Goal: Task Accomplishment & Management: Complete application form

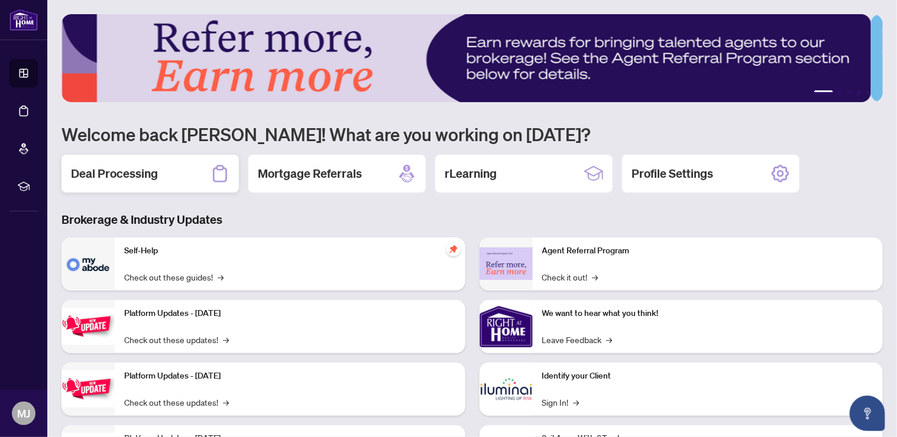
click at [147, 174] on h2 "Deal Processing" at bounding box center [114, 174] width 87 height 17
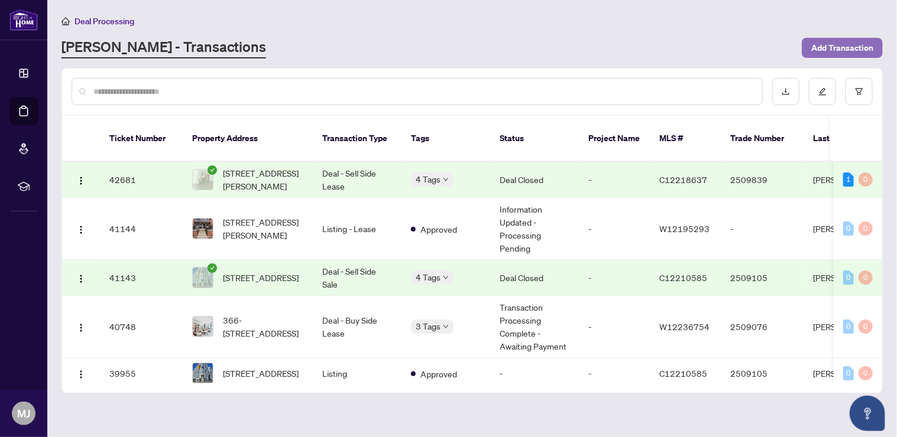
click at [845, 44] on span "Add Transaction" at bounding box center [842, 47] width 62 height 19
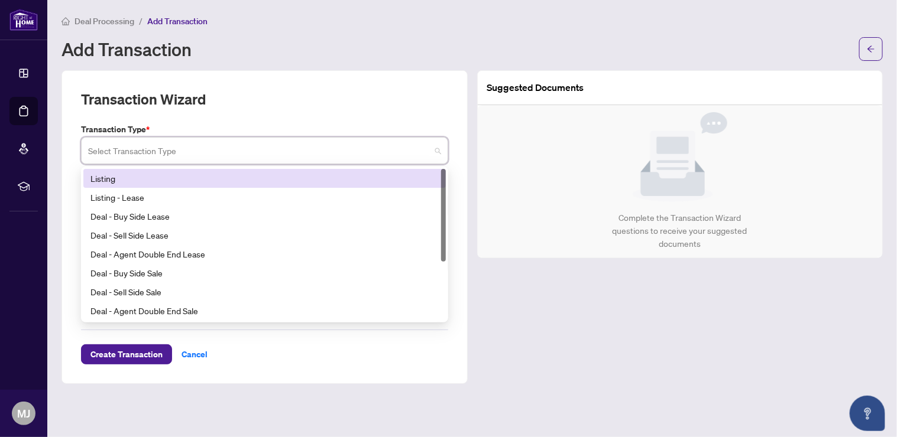
click at [255, 145] on input "search" at bounding box center [259, 153] width 342 height 26
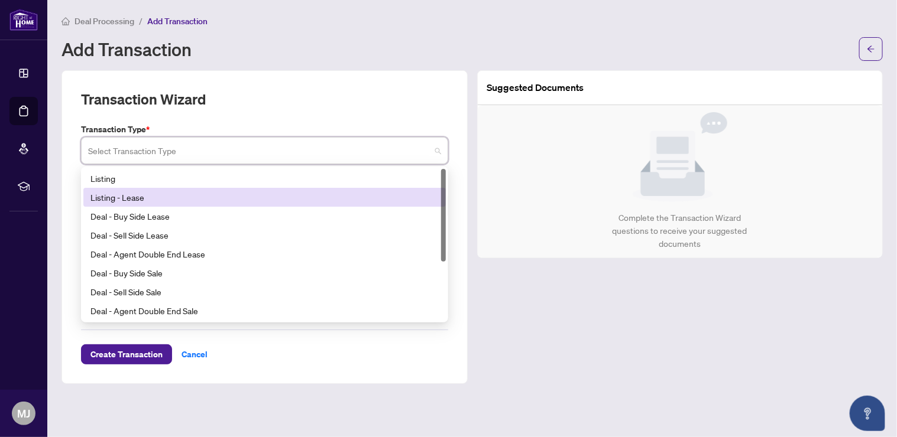
click at [245, 196] on div "Listing - Lease" at bounding box center [264, 197] width 348 height 13
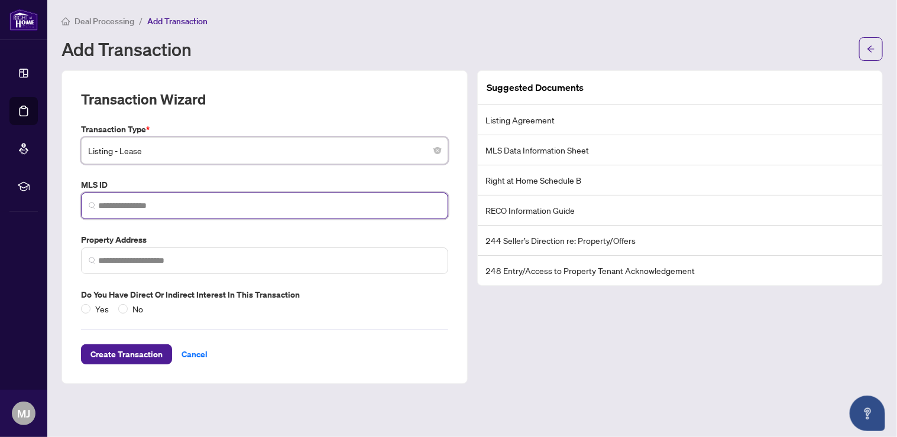
click at [176, 200] on input "search" at bounding box center [269, 206] width 342 height 12
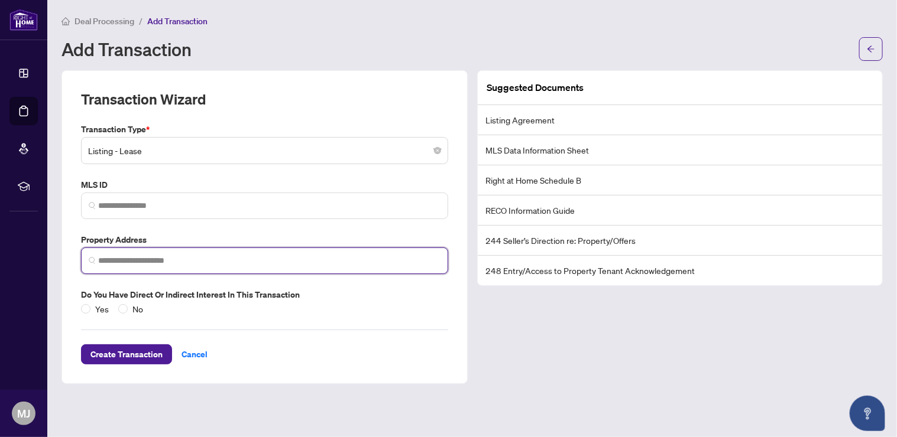
click at [213, 255] on input "search" at bounding box center [269, 261] width 342 height 12
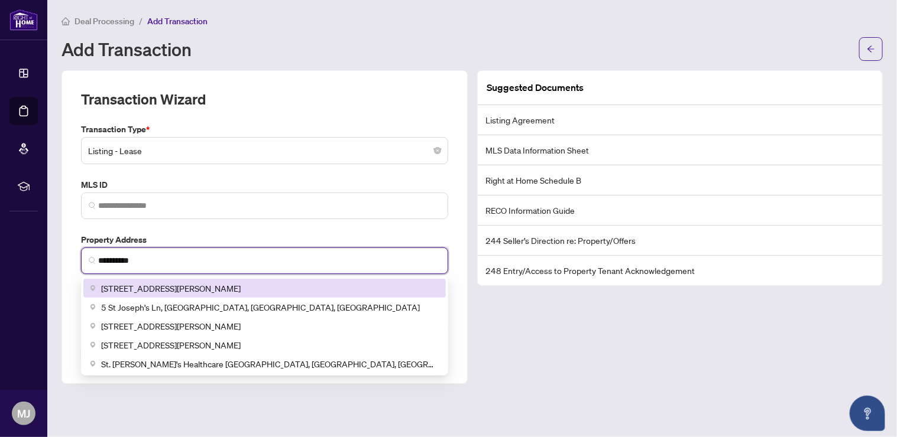
click at [257, 286] on div "5 St Joseph St, Toronto, ON, Canada" at bounding box center [264, 288] width 348 height 13
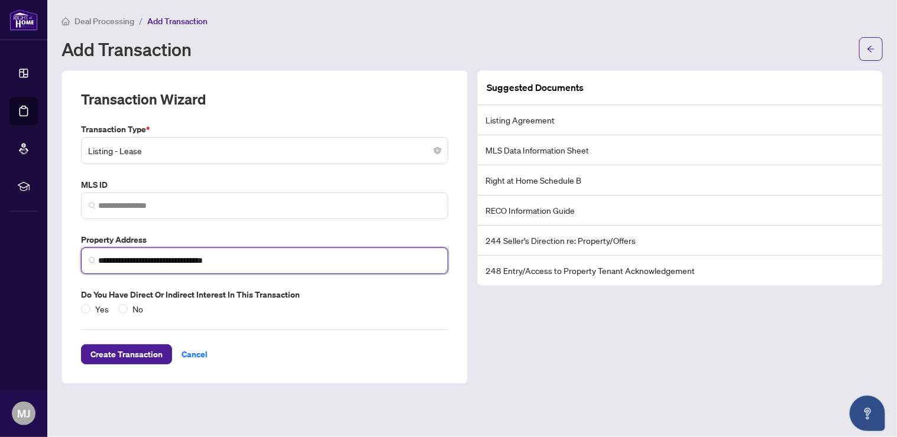
click at [269, 257] on input "**********" at bounding box center [269, 261] width 342 height 12
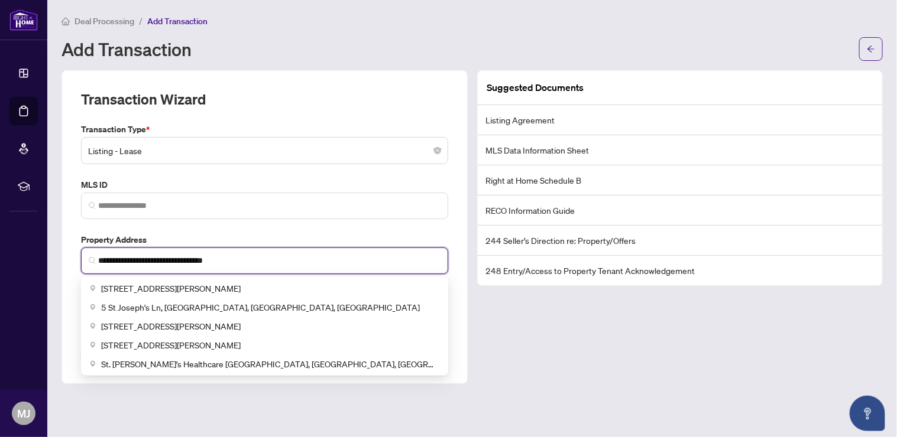
drag, startPoint x: 269, startPoint y: 257, endPoint x: 150, endPoint y: 258, distance: 119.4
click at [150, 258] on input "**********" at bounding box center [269, 261] width 342 height 12
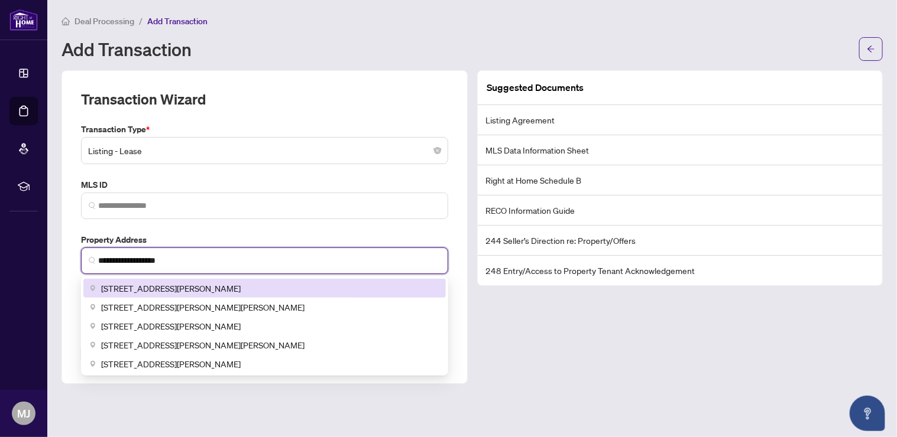
click at [212, 284] on span "5 St Joseph St #4505, Toronto, ON, Canada" at bounding box center [171, 288] width 140 height 13
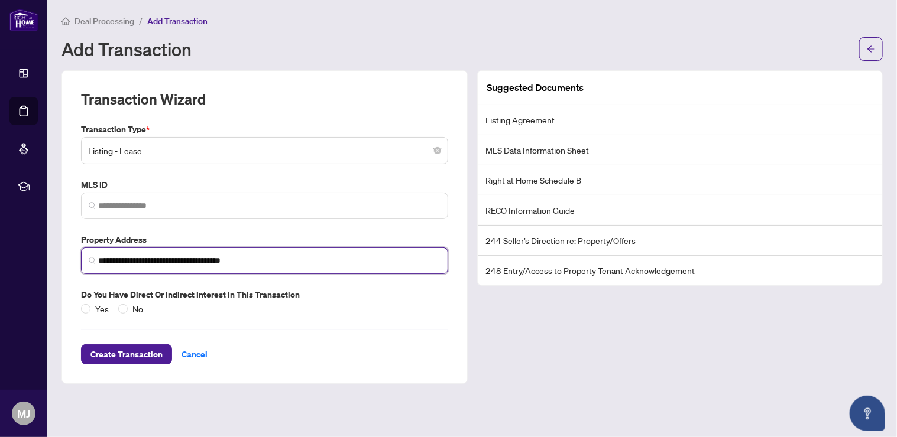
type input "**********"
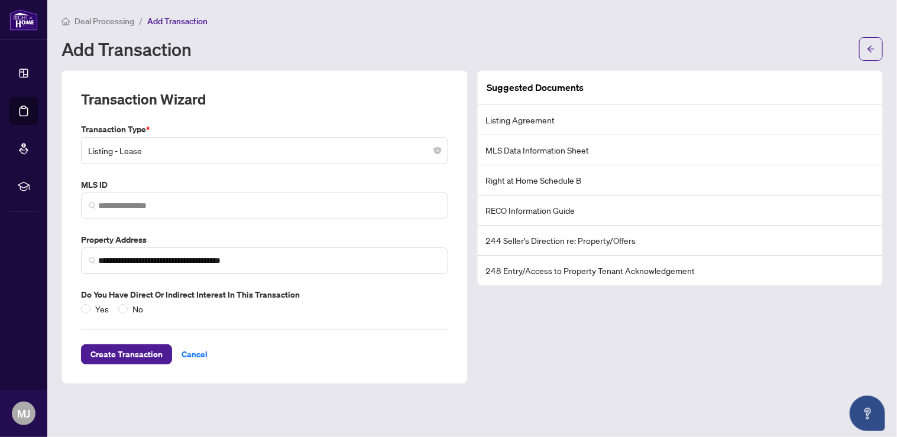
click at [115, 303] on div "Yes No" at bounding box center [114, 309] width 67 height 13
click at [312, 143] on span "Listing - Lease" at bounding box center [264, 151] width 353 height 22
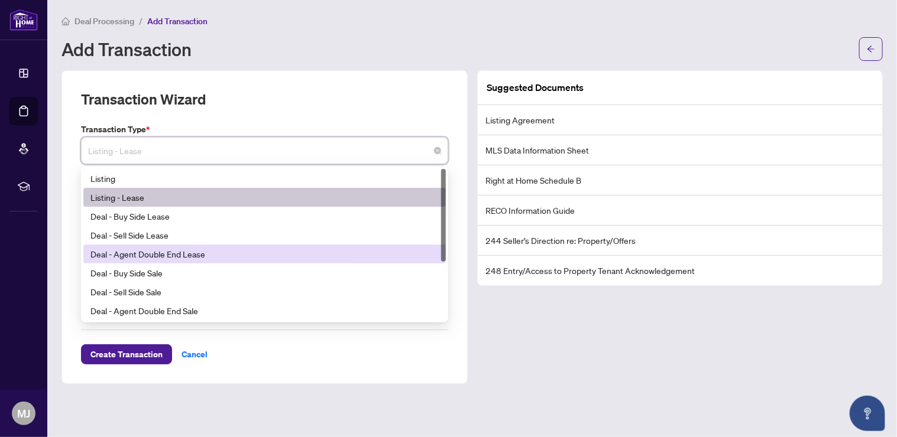
click at [591, 319] on div "Suggested Documents Listing Agreement MLS Data Information Sheet Right at Home …" at bounding box center [680, 227] width 416 height 314
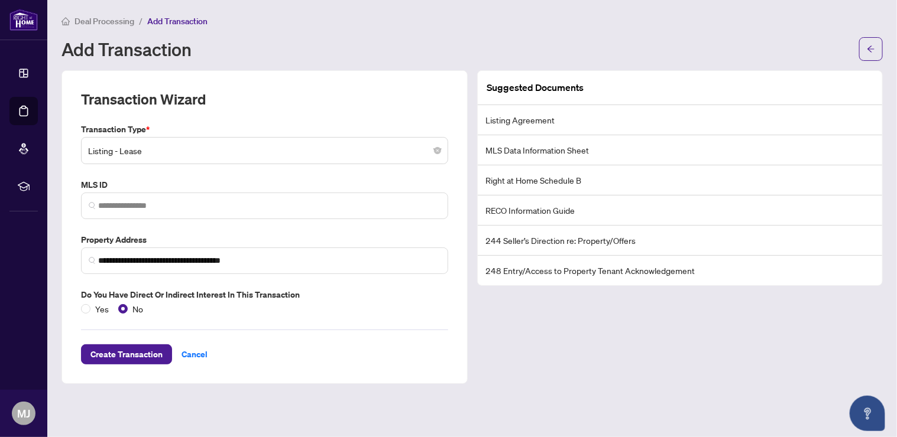
click at [519, 122] on li "Listing Agreement" at bounding box center [680, 120] width 405 height 30
click at [509, 140] on li "MLS Data Information Sheet" at bounding box center [680, 150] width 405 height 30
click at [139, 350] on span "Create Transaction" at bounding box center [126, 354] width 72 height 19
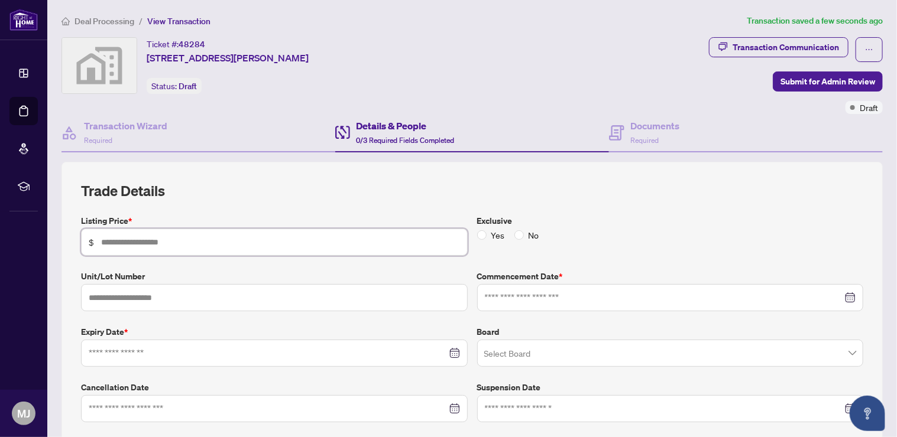
click at [180, 243] on input "text" at bounding box center [280, 242] width 359 height 13
type input "*****"
click at [477, 225] on label "Exclusive" at bounding box center [670, 221] width 387 height 13
click at [599, 236] on div "Yes No" at bounding box center [670, 235] width 387 height 13
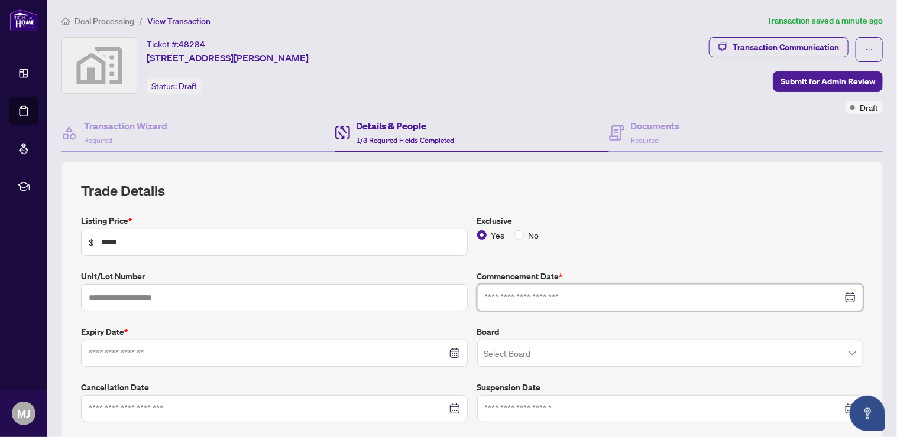
click at [499, 293] on input at bounding box center [664, 297] width 358 height 13
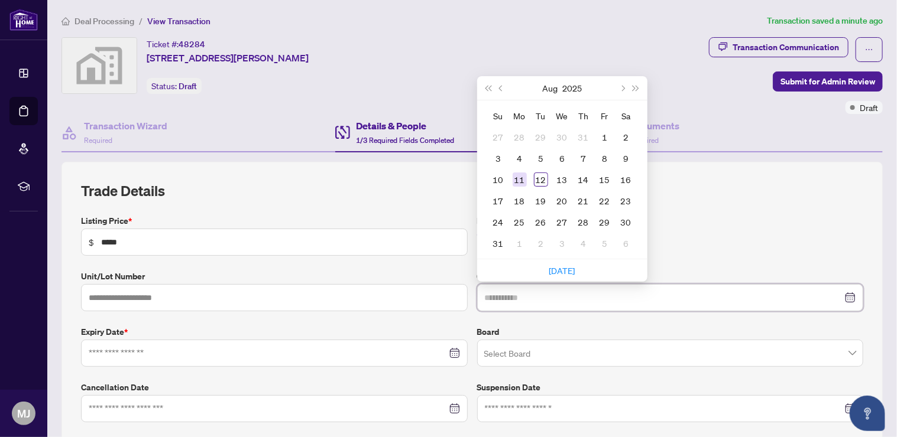
type input "**********"
click at [513, 177] on div "11" at bounding box center [520, 180] width 14 height 14
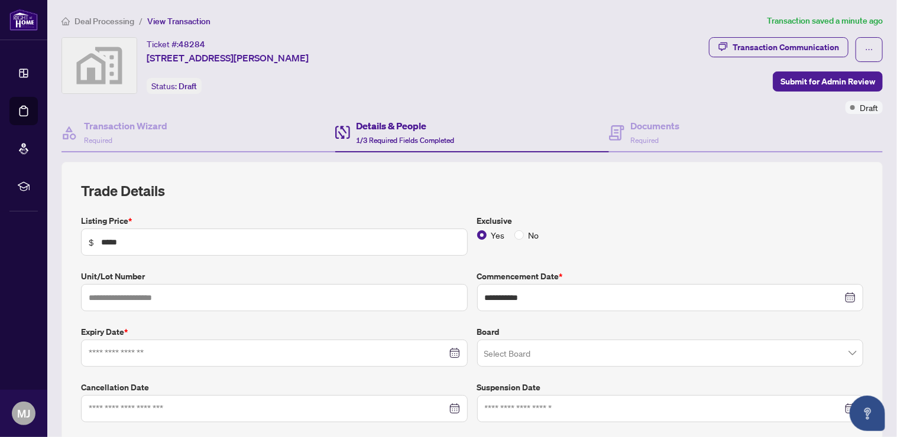
scroll to position [79, 0]
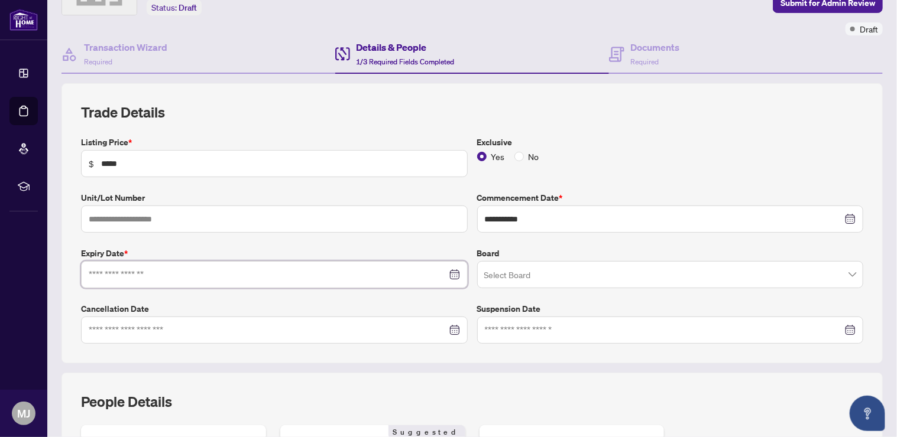
click at [193, 270] on input at bounding box center [268, 274] width 358 height 13
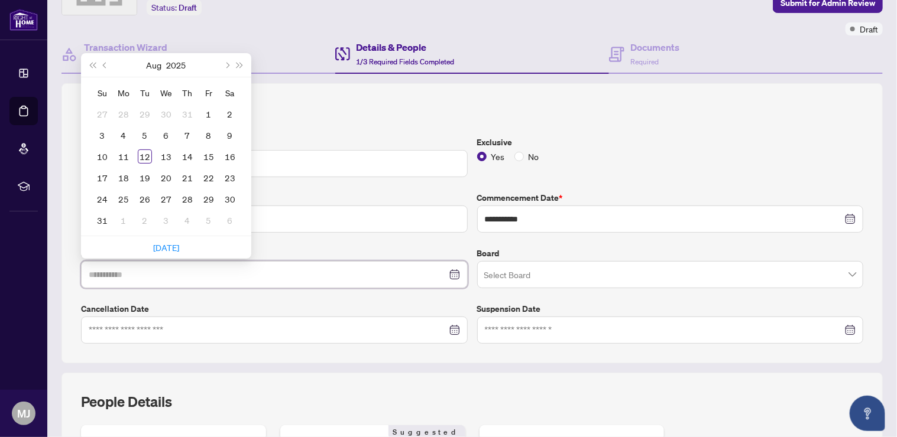
type input "**********"
click at [228, 66] on button "Next month (PageDown)" at bounding box center [226, 65] width 13 height 24
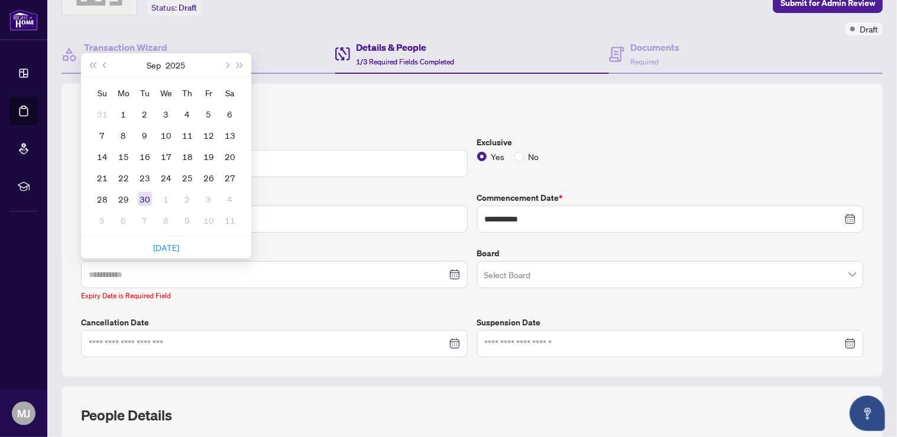
type input "**********"
click at [144, 195] on div "30" at bounding box center [145, 199] width 14 height 14
click at [144, 195] on label "Unit/Lot Number" at bounding box center [274, 198] width 387 height 13
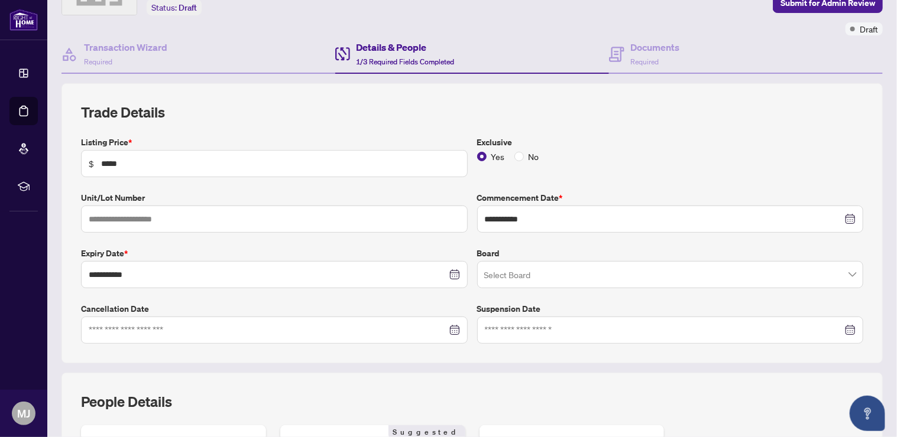
click at [539, 274] on input "search" at bounding box center [665, 277] width 362 height 26
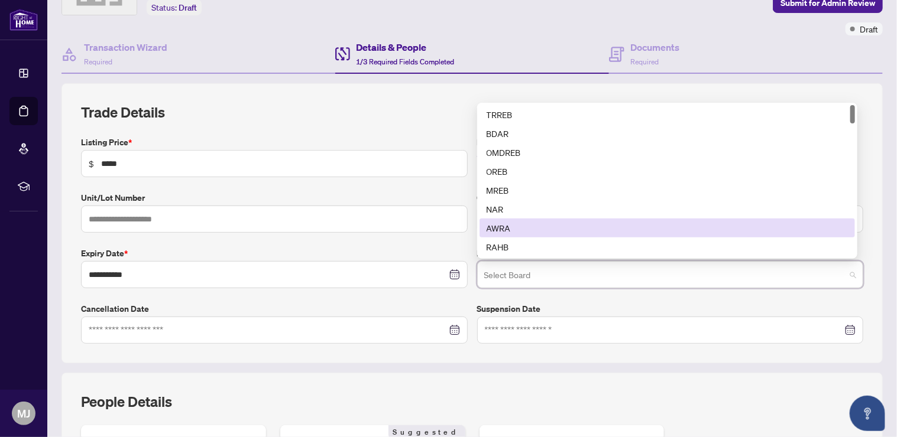
click at [434, 107] on h2 "Trade Details" at bounding box center [472, 112] width 782 height 19
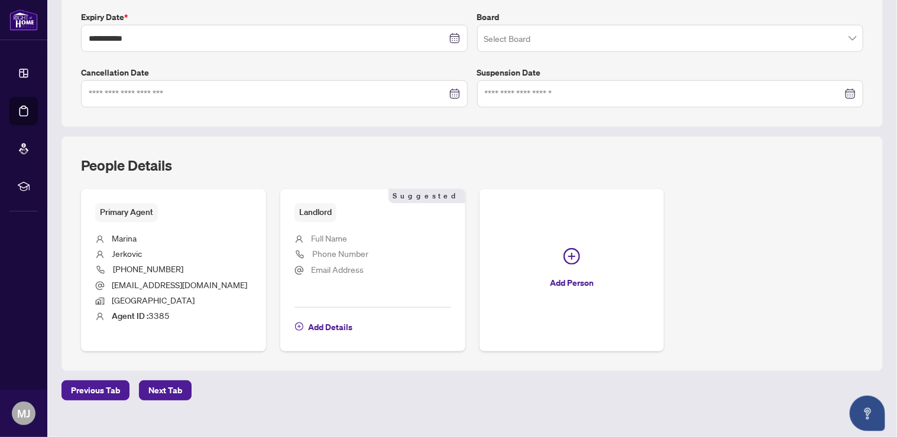
scroll to position [330, 0]
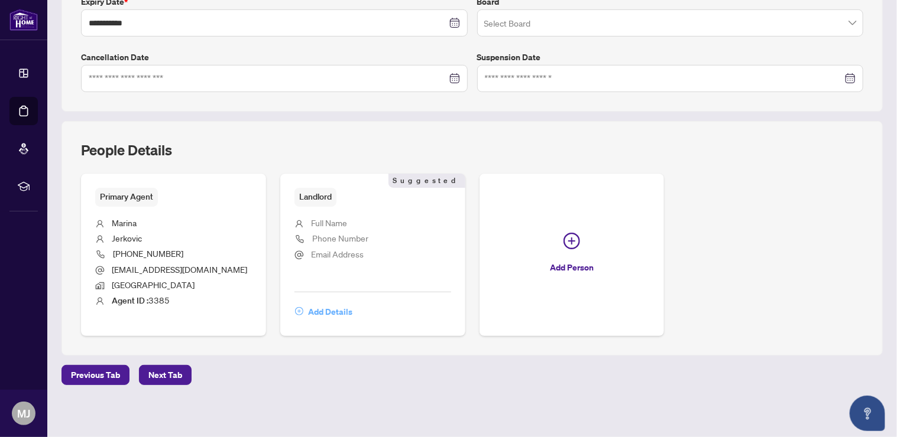
click at [320, 310] on span "Add Details" at bounding box center [330, 312] width 44 height 19
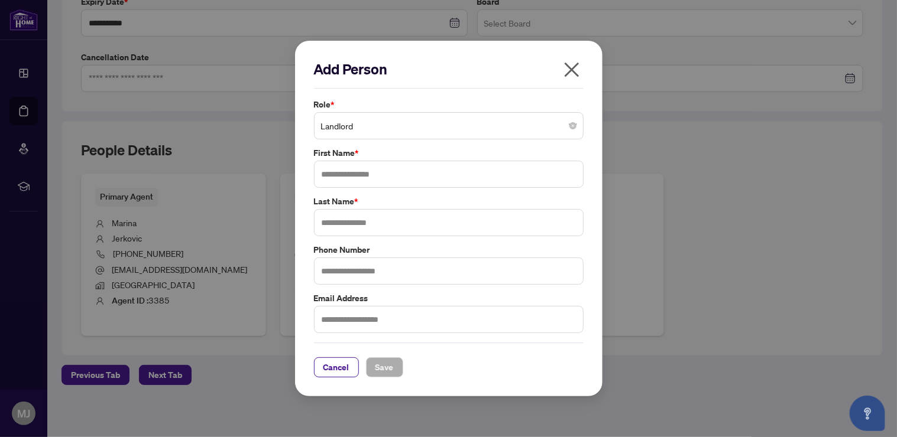
click at [374, 127] on span "Landlord" at bounding box center [448, 126] width 255 height 22
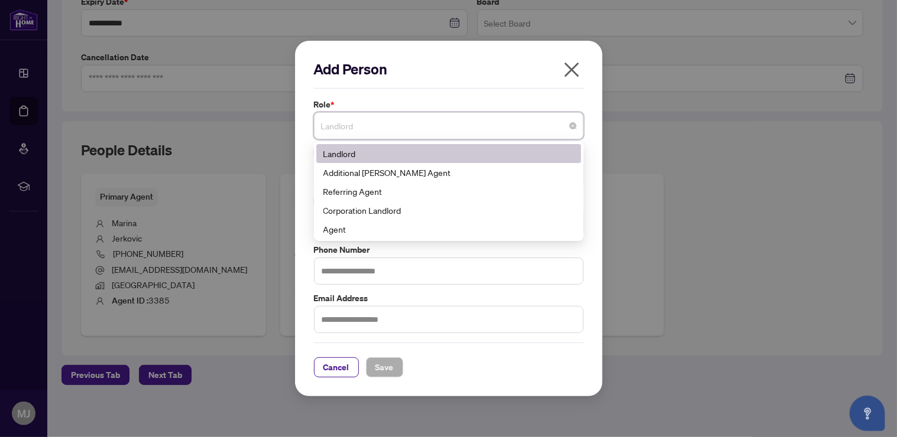
click at [374, 127] on span "Landlord" at bounding box center [448, 126] width 255 height 22
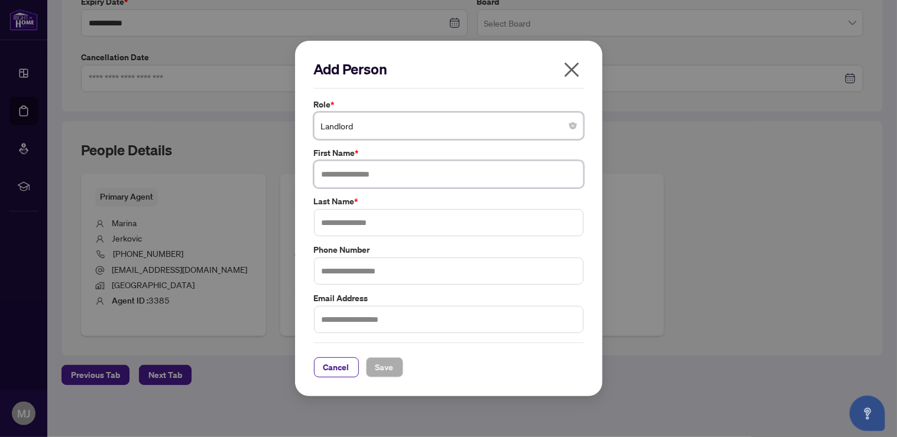
click at [373, 171] on input "text" at bounding box center [449, 174] width 270 height 27
type input "******"
type input "*****"
click at [377, 362] on span "Save" at bounding box center [384, 367] width 18 height 19
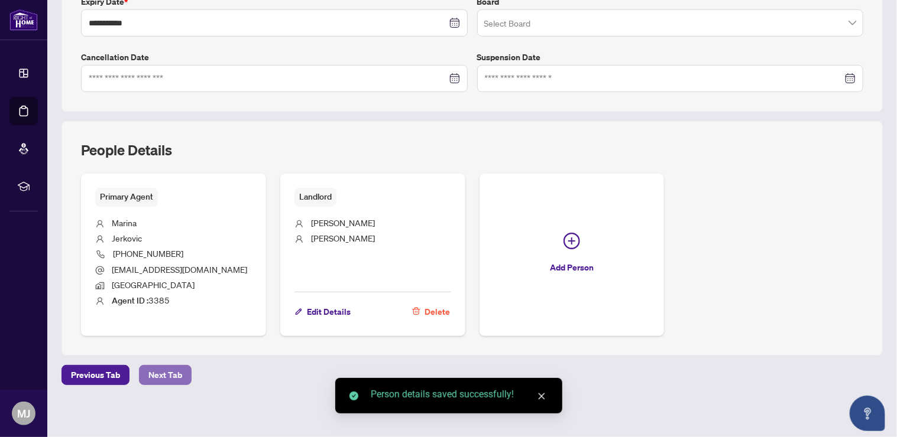
click at [143, 370] on button "Next Tab" at bounding box center [165, 375] width 53 height 20
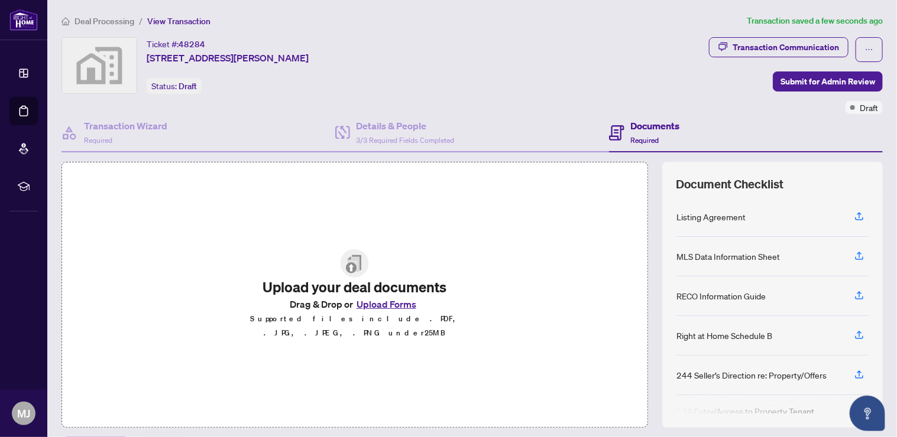
click at [693, 221] on div "Listing Agreement" at bounding box center [710, 216] width 69 height 13
click at [854, 216] on icon "button" at bounding box center [859, 216] width 11 height 11
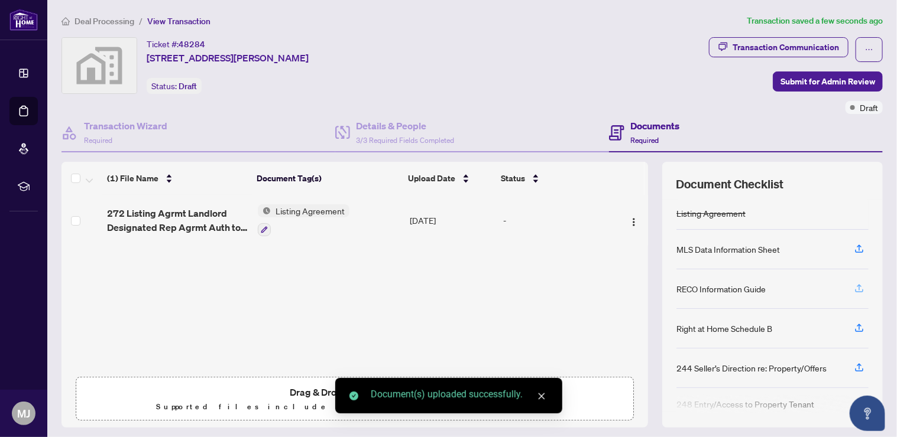
click at [855, 289] on icon "button" at bounding box center [859, 290] width 8 height 3
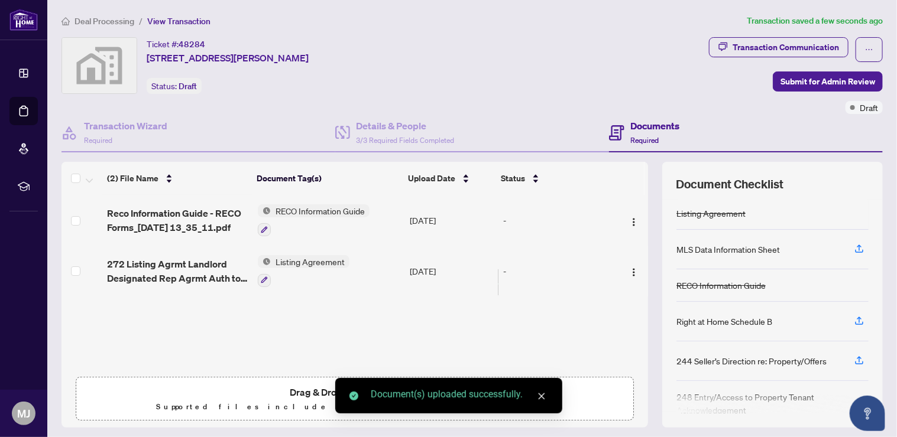
scroll to position [73, 0]
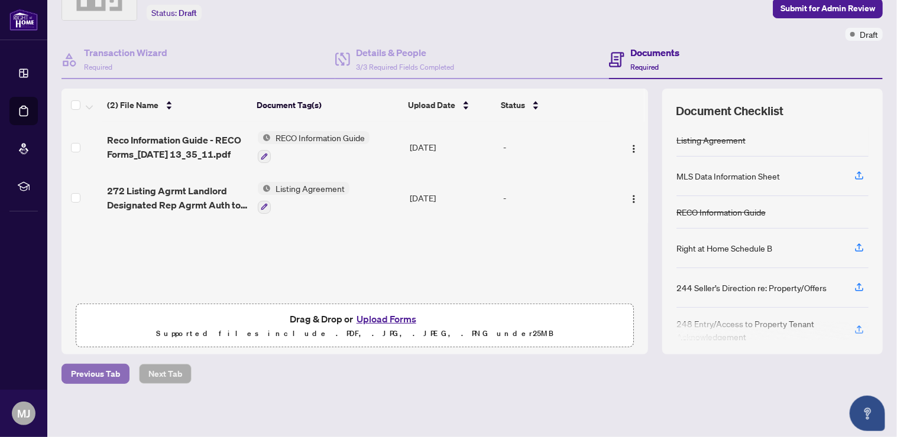
click at [104, 380] on span "Previous Tab" at bounding box center [95, 374] width 49 height 19
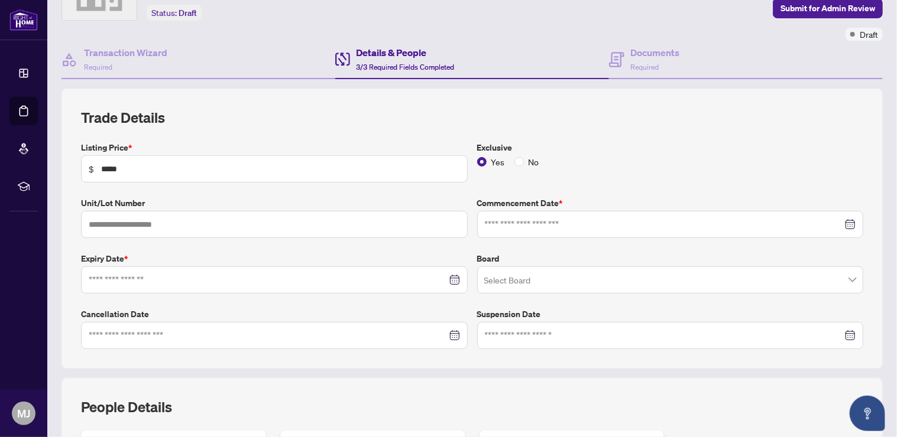
type input "**********"
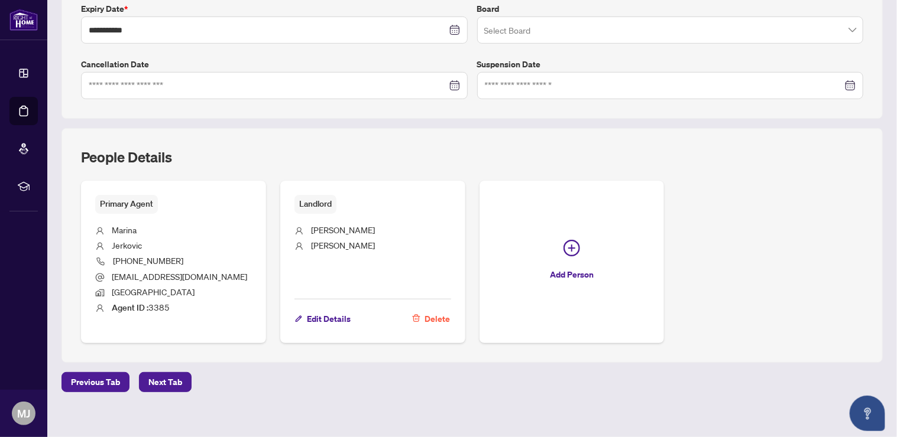
scroll to position [330, 0]
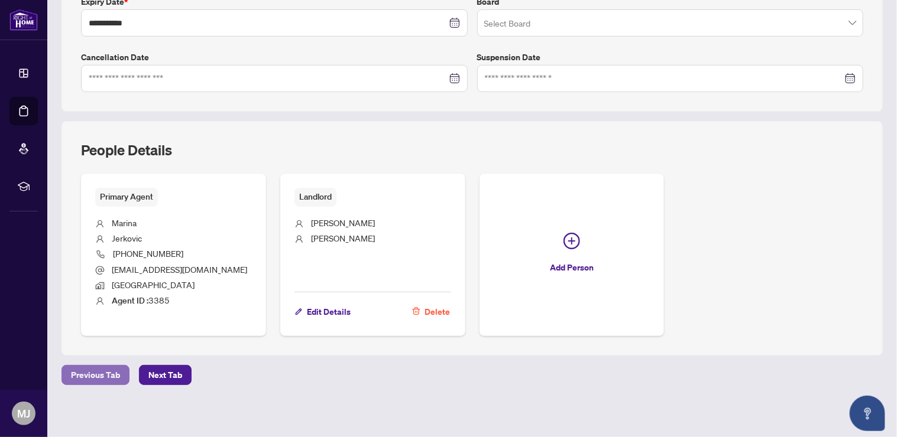
click at [111, 375] on span "Previous Tab" at bounding box center [95, 375] width 49 height 19
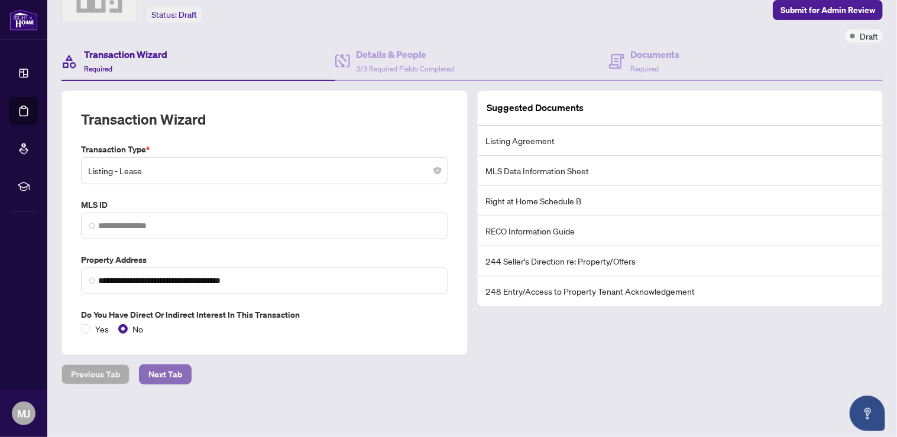
click at [170, 381] on span "Next Tab" at bounding box center [165, 374] width 34 height 19
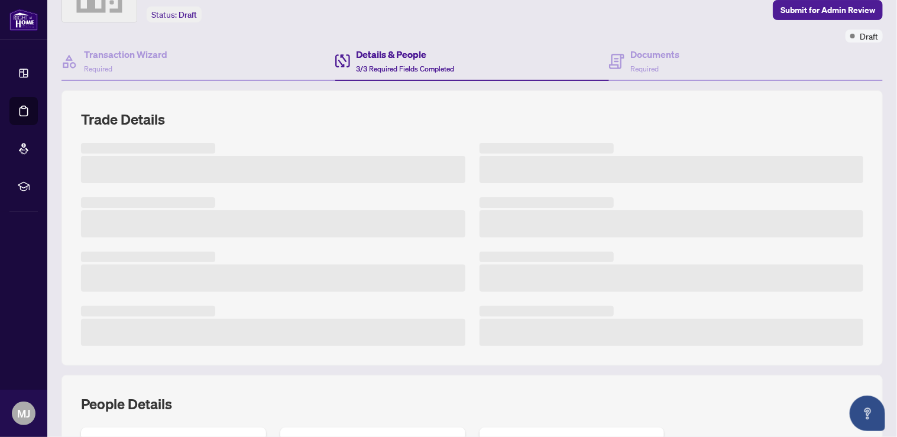
scroll to position [326, 0]
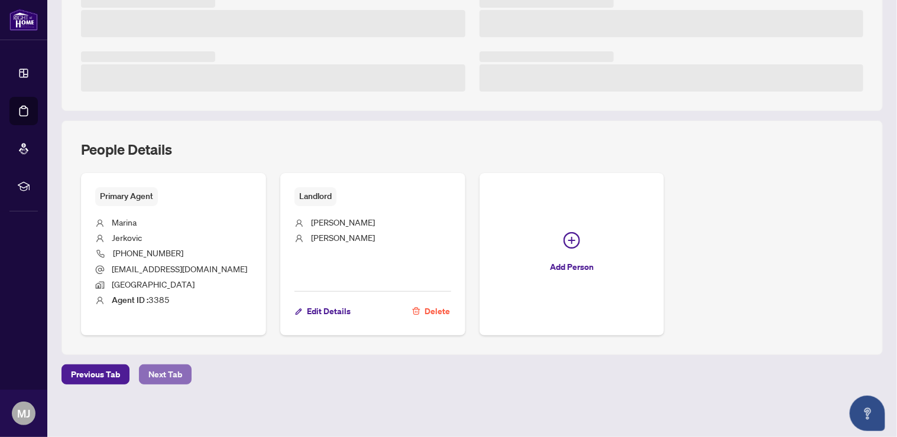
click at [170, 377] on span "Next Tab" at bounding box center [165, 374] width 34 height 19
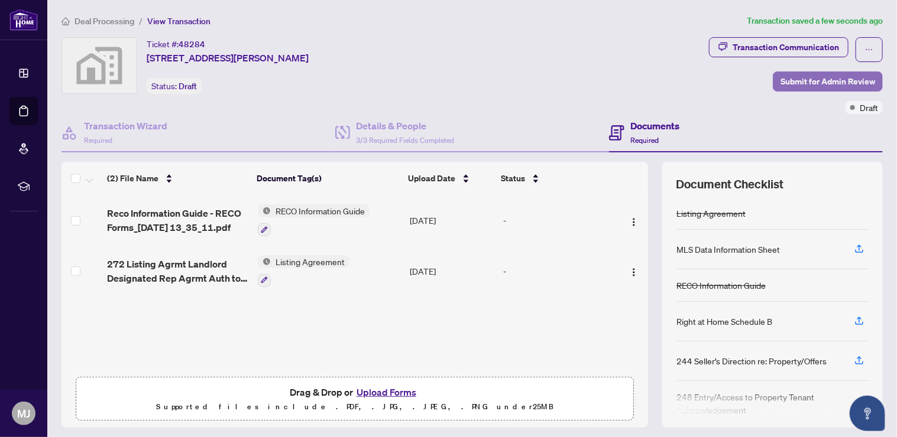
click at [792, 79] on span "Submit for Admin Review" at bounding box center [827, 81] width 95 height 19
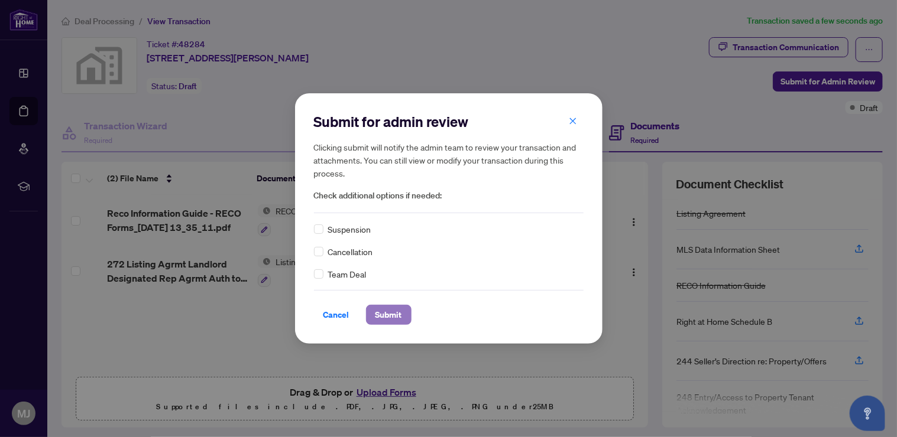
click at [400, 314] on span "Submit" at bounding box center [388, 315] width 27 height 19
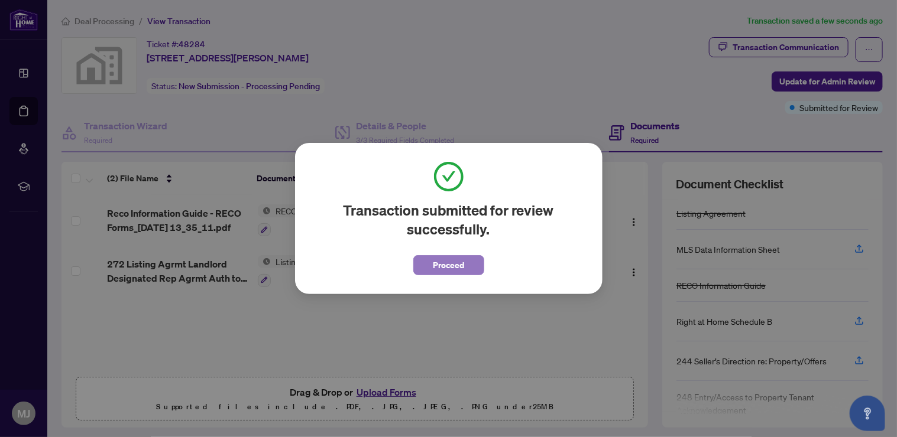
click at [450, 274] on span "Proceed" at bounding box center [448, 265] width 31 height 19
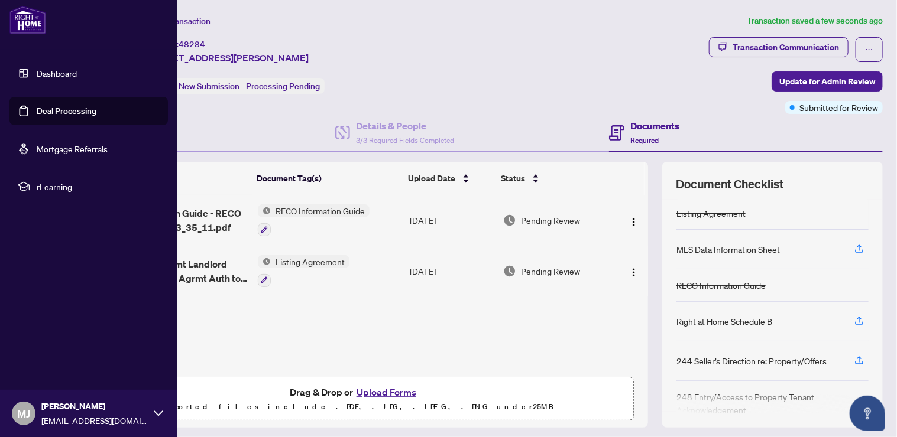
click at [8, 24] on div at bounding box center [88, 20] width 177 height 40
click at [66, 111] on link "Deal Processing" at bounding box center [67, 111] width 60 height 11
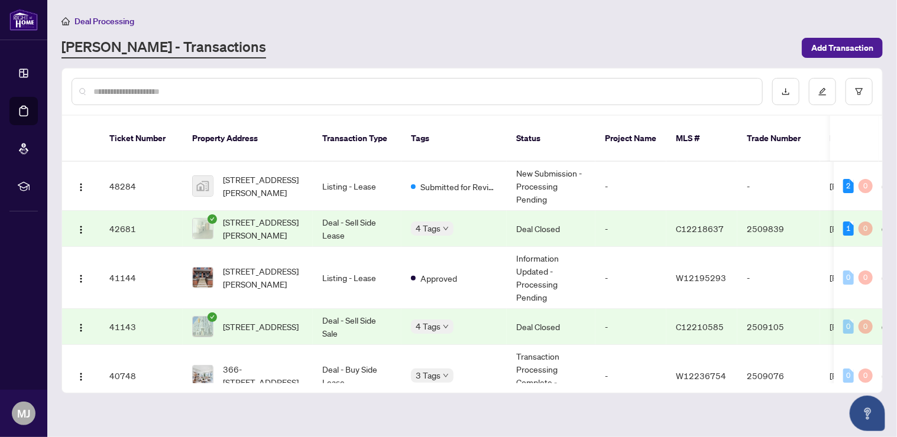
click at [306, 30] on div "Deal Processing RAHR - Transactions Add Transaction" at bounding box center [471, 36] width 821 height 44
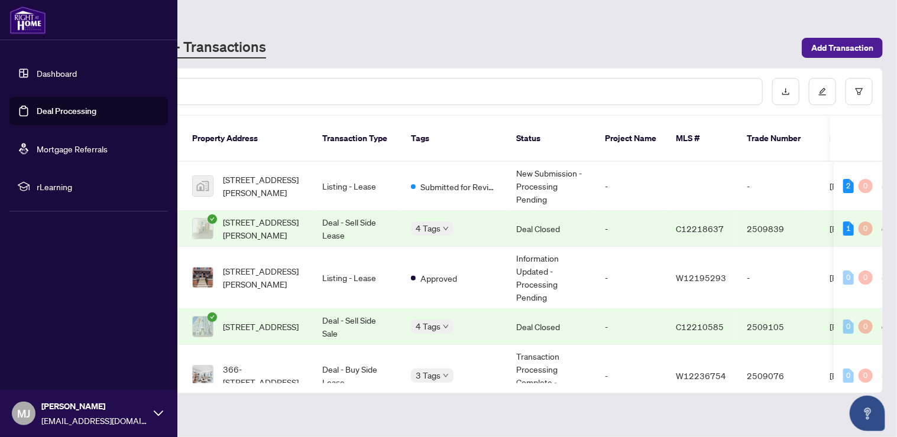
click at [23, 18] on img at bounding box center [27, 20] width 37 height 28
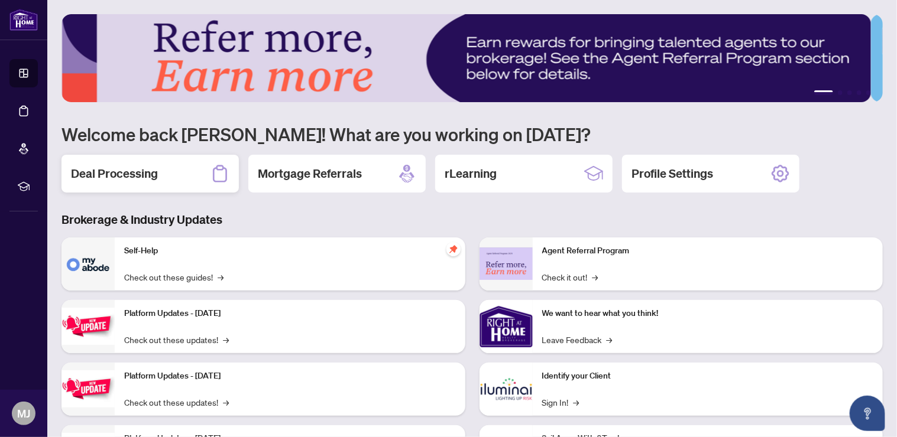
click at [183, 170] on div "Deal Processing" at bounding box center [149, 174] width 177 height 38
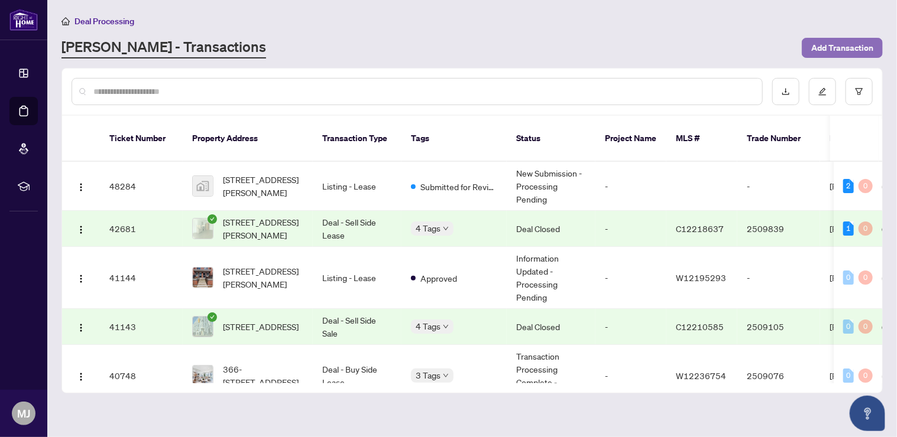
click at [854, 47] on span "Add Transaction" at bounding box center [842, 47] width 62 height 19
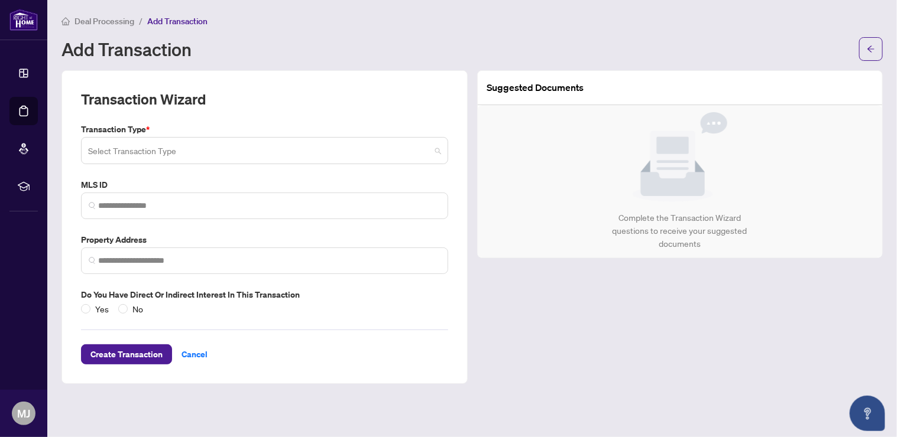
click at [241, 145] on input "search" at bounding box center [259, 153] width 342 height 26
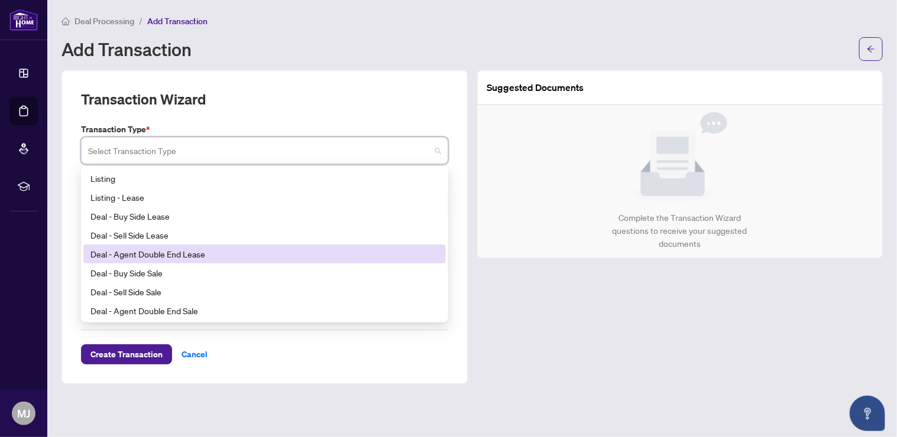
click at [205, 257] on div "Deal - Agent Double End Lease" at bounding box center [264, 254] width 348 height 13
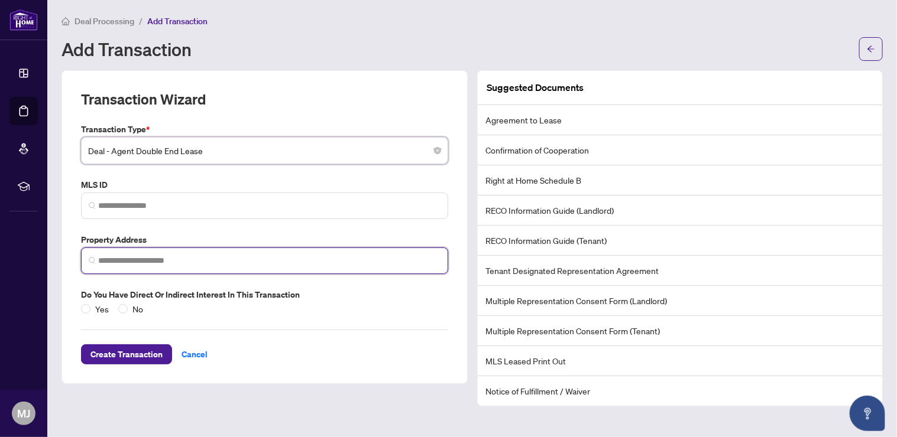
click at [164, 255] on input "search" at bounding box center [269, 261] width 342 height 12
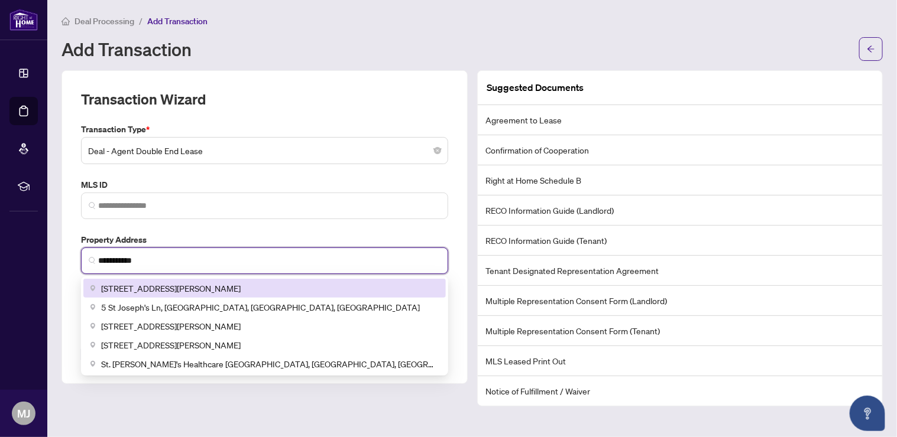
click at [181, 287] on span "5 St Joseph St, Toronto, ON, Canada" at bounding box center [171, 288] width 140 height 13
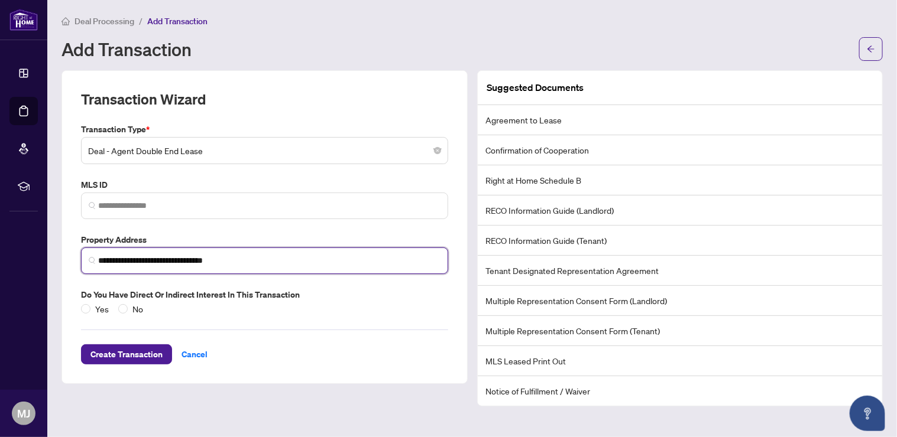
click at [148, 261] on input "**********" at bounding box center [269, 261] width 342 height 12
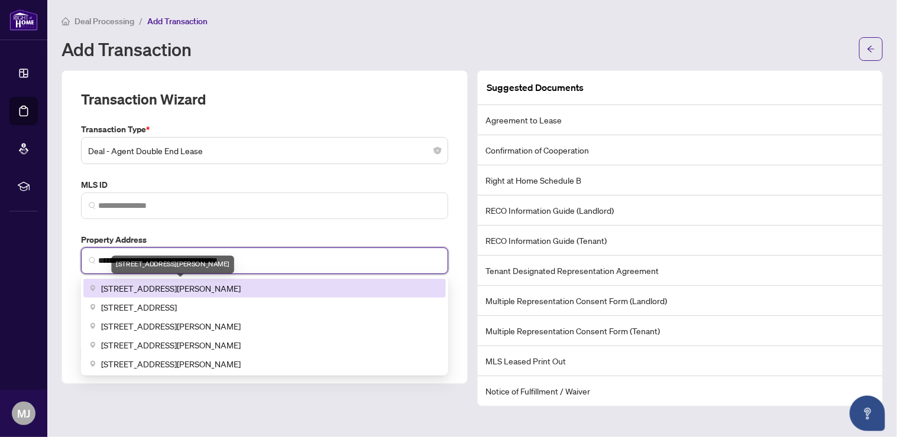
click at [208, 290] on span "5 St Joseph St #4505, Toronto, ON, Canada" at bounding box center [171, 288] width 140 height 13
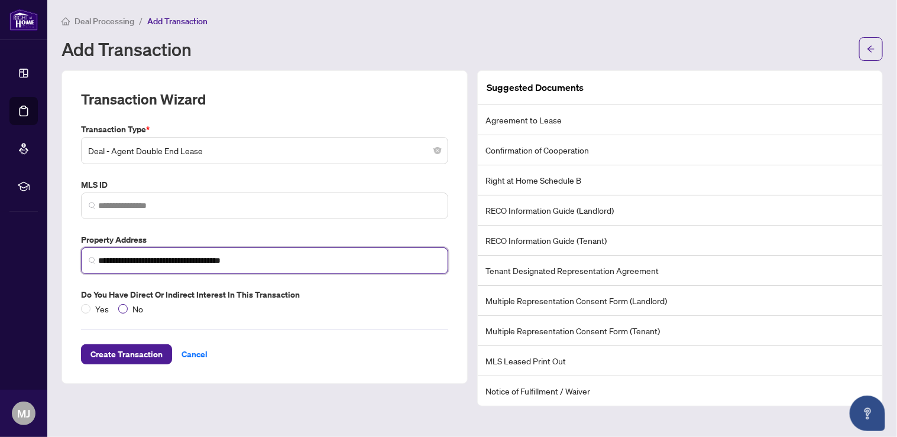
type input "**********"
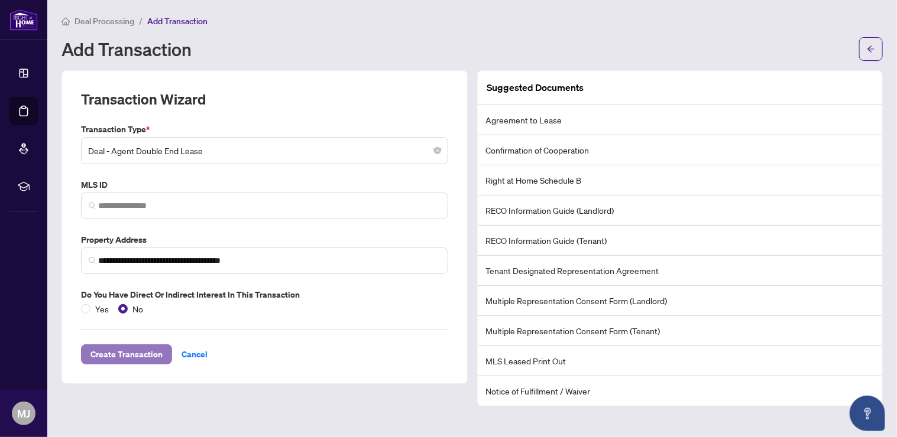
click at [145, 349] on span "Create Transaction" at bounding box center [126, 354] width 72 height 19
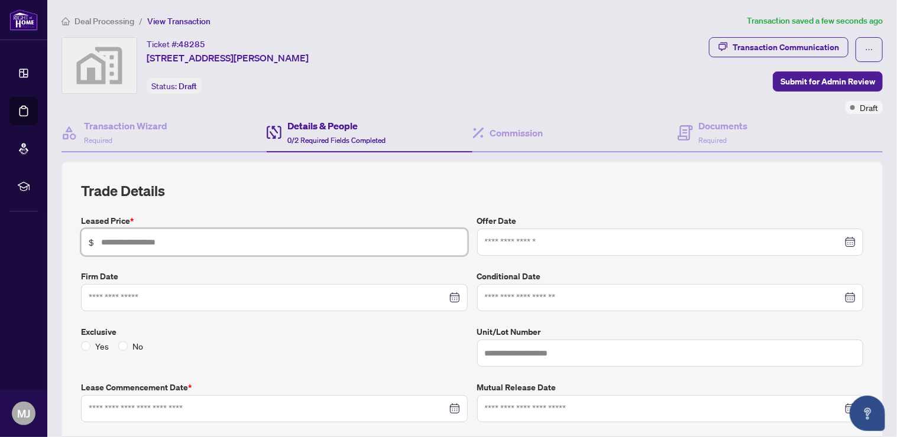
click at [248, 237] on input "text" at bounding box center [280, 242] width 359 height 13
type input "*****"
click at [517, 236] on input at bounding box center [664, 242] width 358 height 13
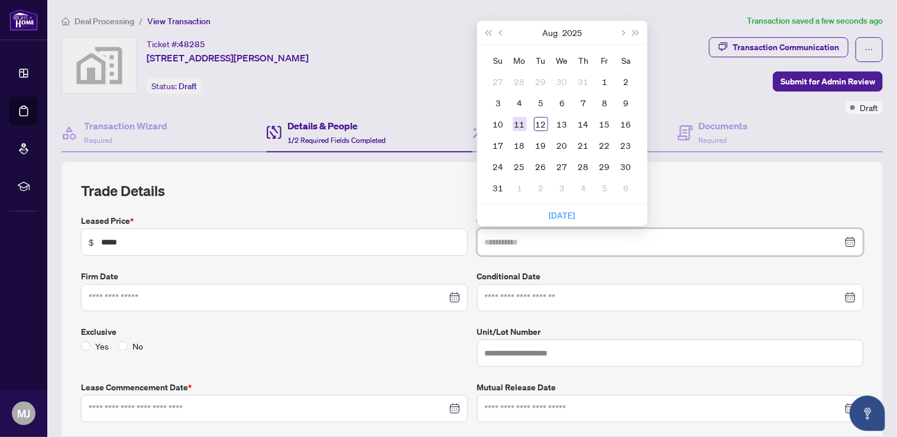
type input "**********"
click at [509, 122] on td "11" at bounding box center [519, 123] width 21 height 21
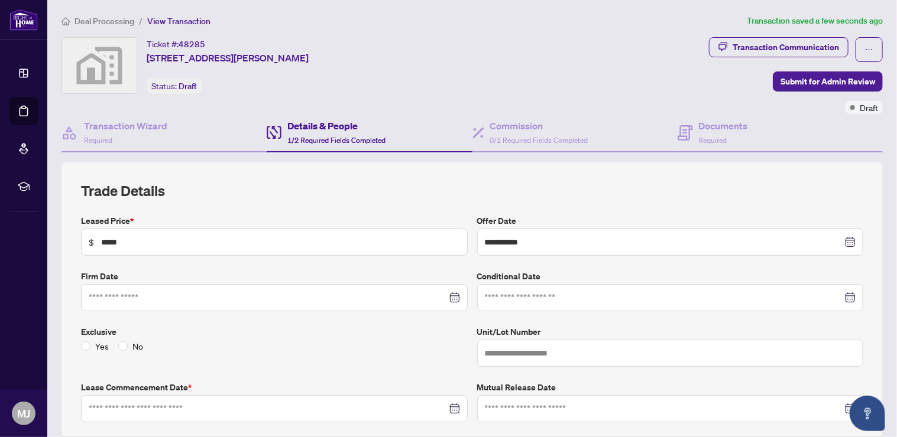
click at [253, 302] on div at bounding box center [274, 297] width 387 height 27
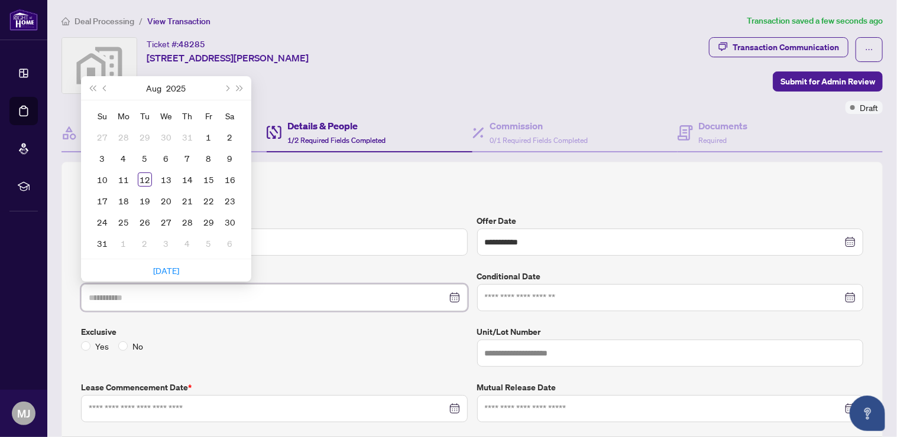
type input "**********"
click at [149, 183] on div "12" at bounding box center [145, 180] width 14 height 14
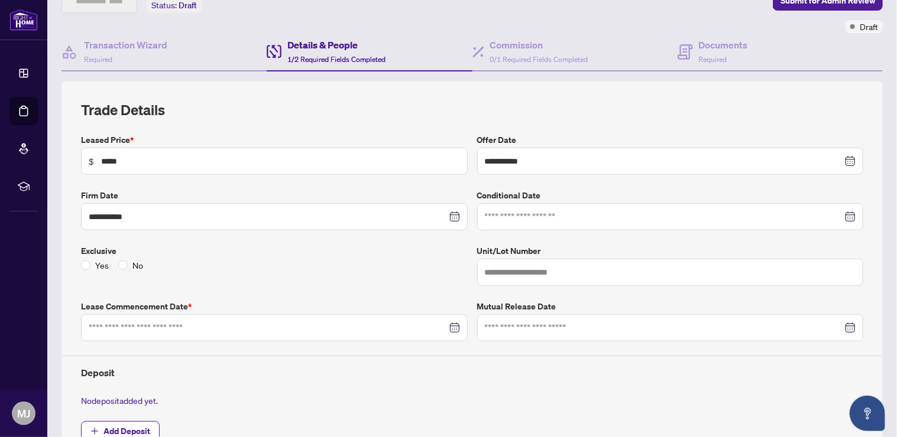
scroll to position [157, 0]
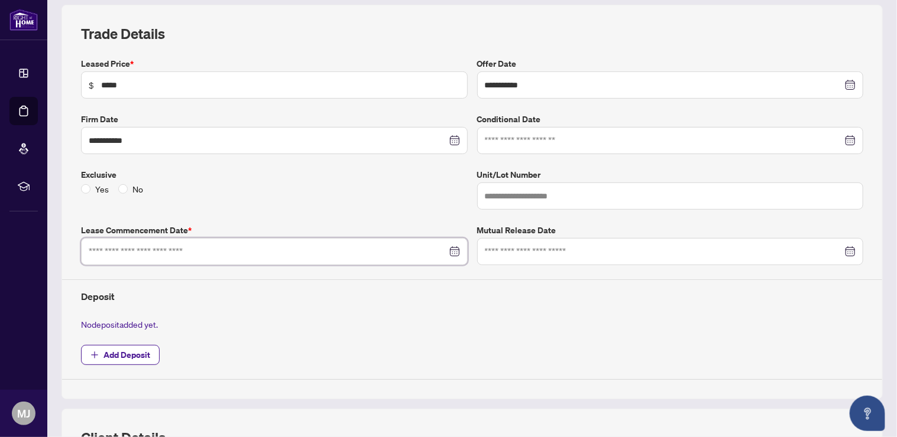
click at [248, 254] on input at bounding box center [268, 251] width 358 height 13
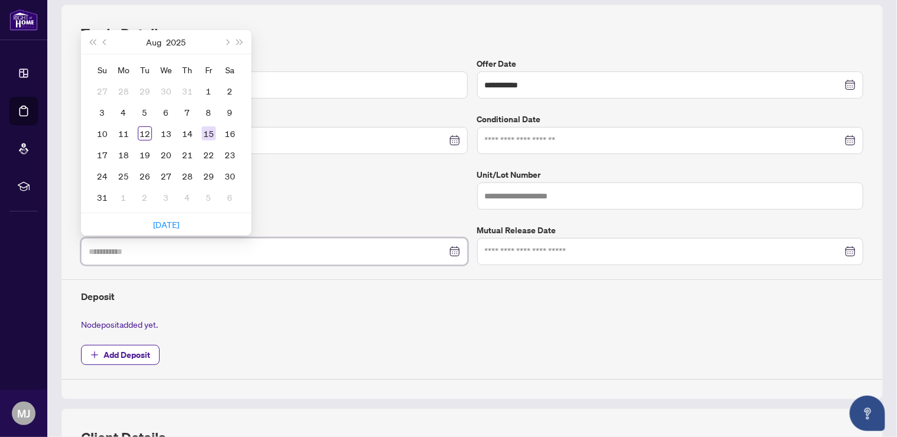
type input "**********"
click at [208, 130] on div "15" at bounding box center [209, 134] width 14 height 14
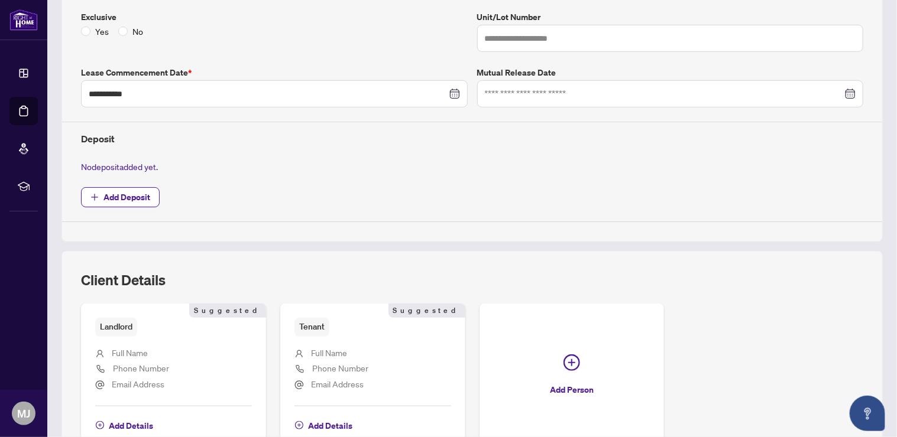
scroll to position [394, 0]
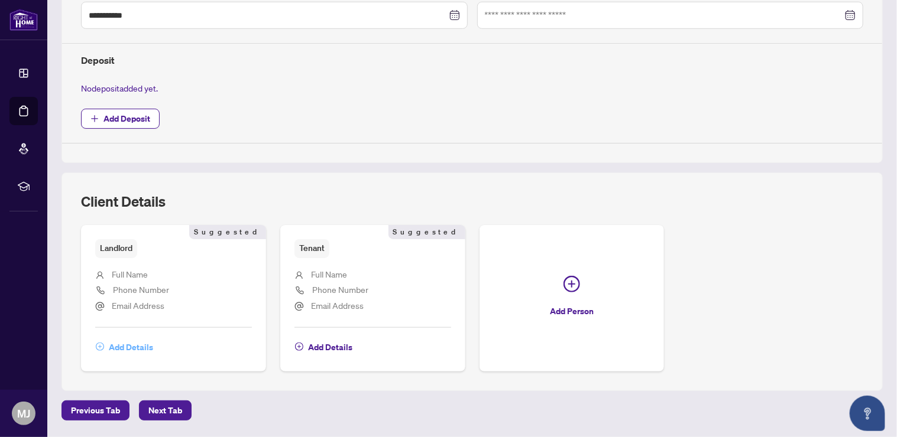
click at [142, 344] on span "Add Details" at bounding box center [131, 347] width 44 height 19
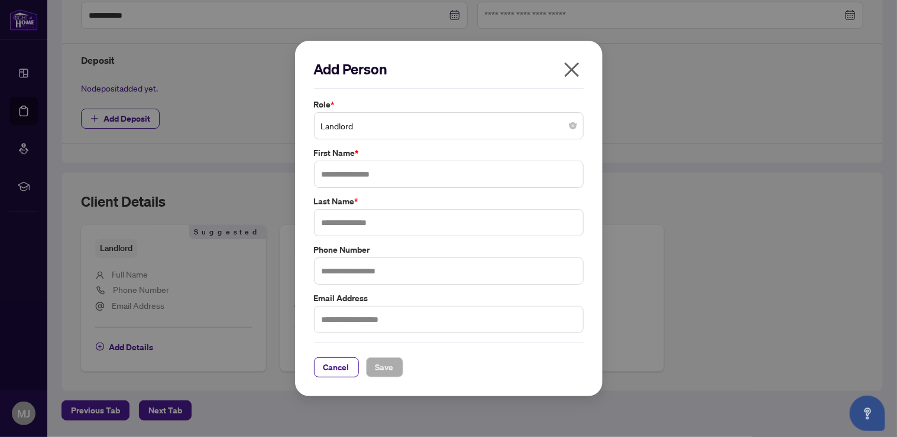
click at [384, 129] on span "Landlord" at bounding box center [448, 126] width 255 height 22
click at [715, 86] on div "Add Person Role * Landlord Landlord 3 4 Landlord Tenant Corporation Landlord Co…" at bounding box center [448, 218] width 897 height 437
click at [359, 231] on input "text" at bounding box center [449, 222] width 270 height 27
click at [366, 168] on input "text" at bounding box center [449, 174] width 270 height 27
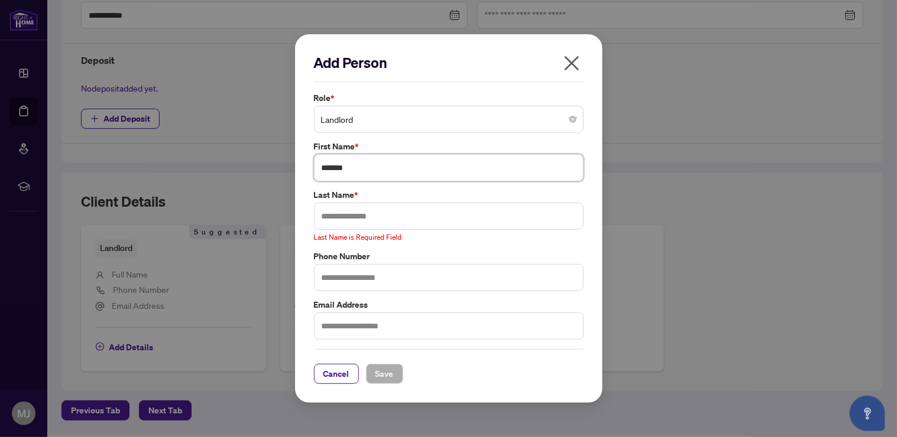
type input "******"
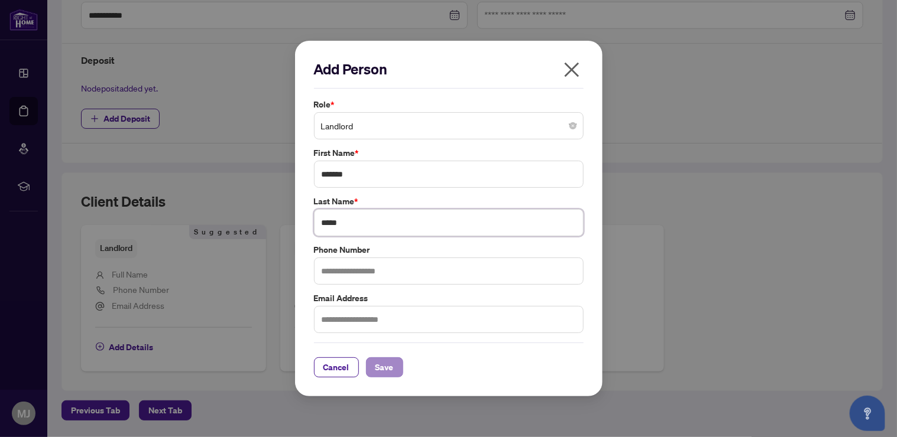
type input "*****"
click at [390, 368] on span "Save" at bounding box center [384, 367] width 18 height 19
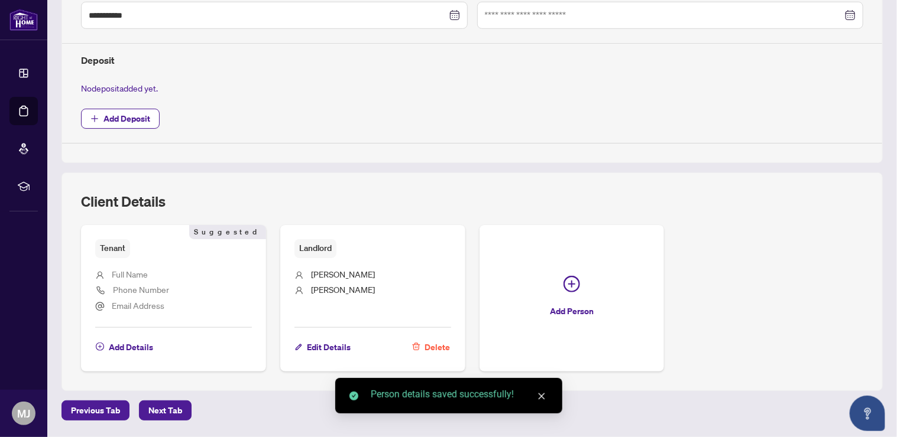
scroll to position [428, 0]
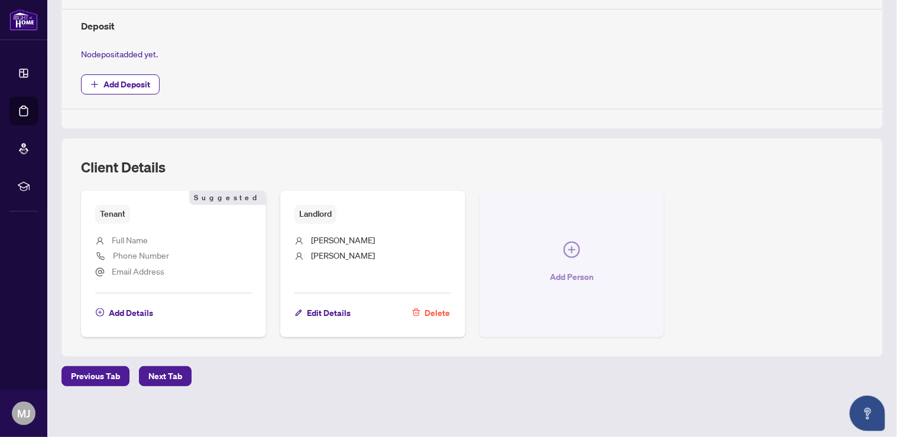
click at [563, 244] on icon "plus-circle" at bounding box center [571, 250] width 17 height 17
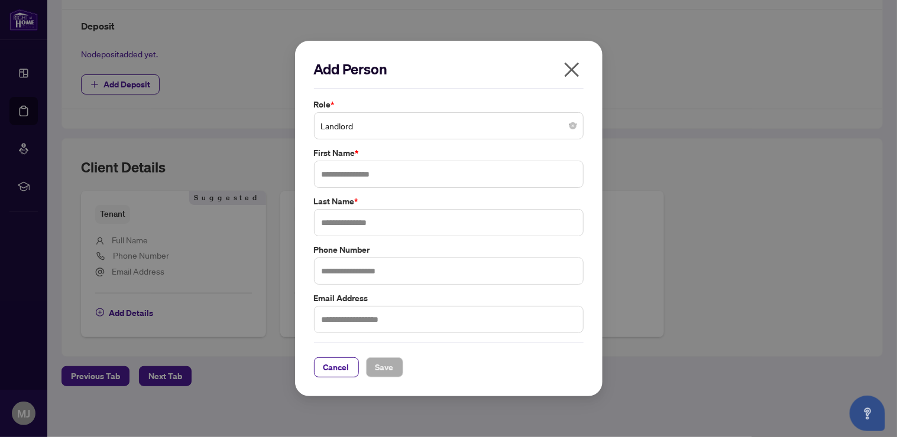
click at [426, 122] on span "Landlord" at bounding box center [448, 126] width 255 height 22
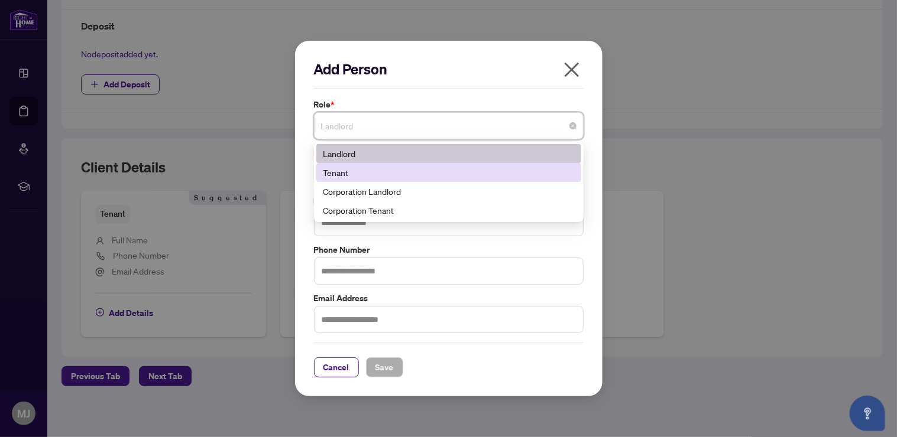
click at [430, 167] on div "Tenant" at bounding box center [448, 172] width 251 height 13
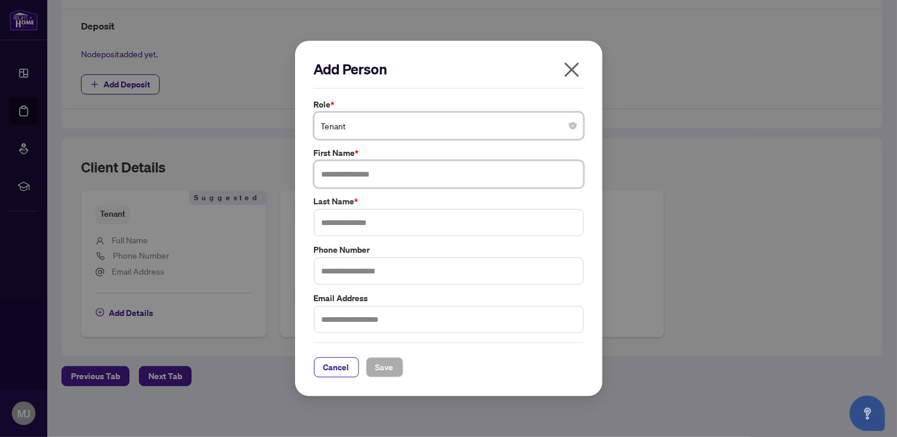
click at [411, 172] on input "text" at bounding box center [449, 174] width 270 height 27
type input "*****"
type input "******"
click at [390, 360] on span "Save" at bounding box center [384, 367] width 18 height 19
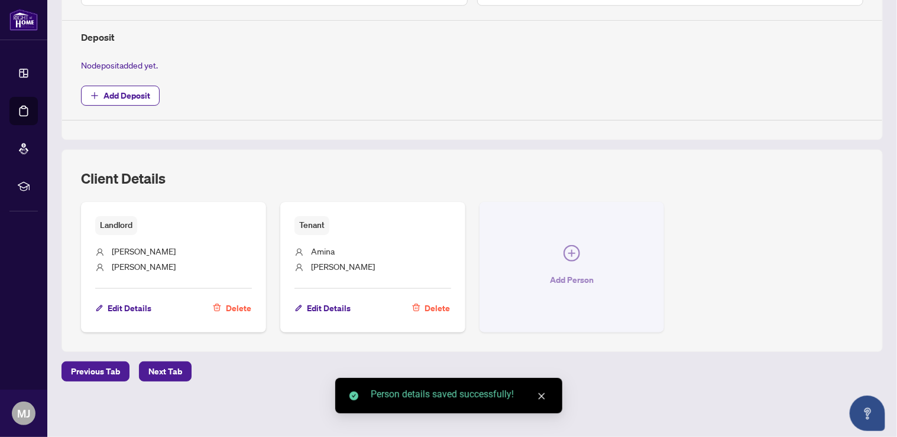
scroll to position [412, 0]
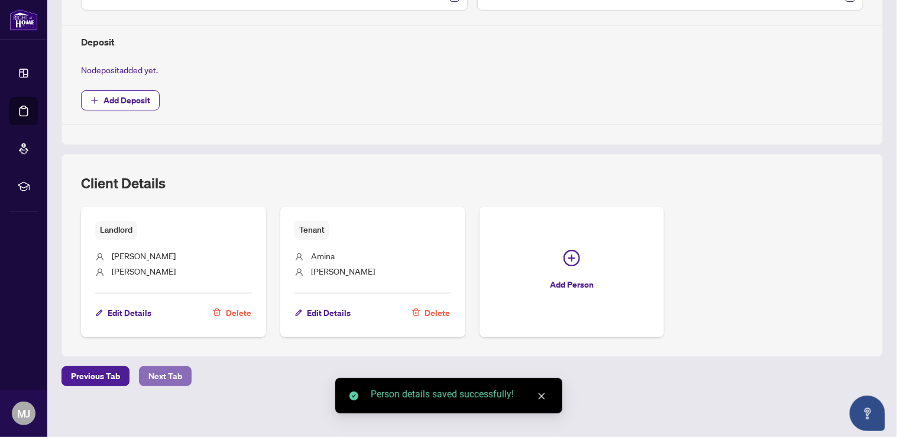
click at [151, 378] on span "Next Tab" at bounding box center [165, 376] width 34 height 19
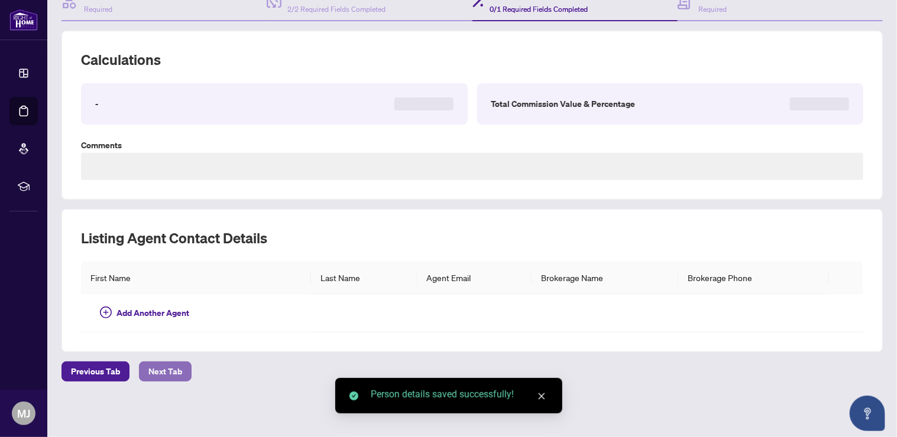
click at [151, 378] on span "Next Tab" at bounding box center [165, 371] width 34 height 19
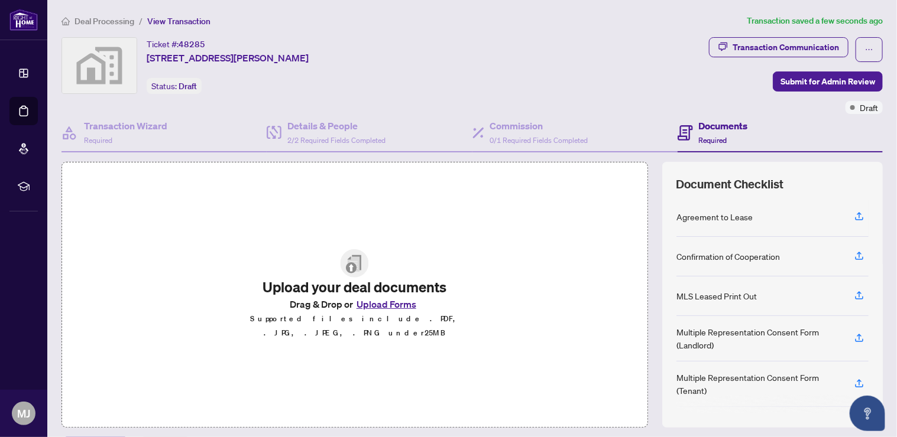
click at [381, 311] on button "Upload Forms" at bounding box center [386, 304] width 67 height 15
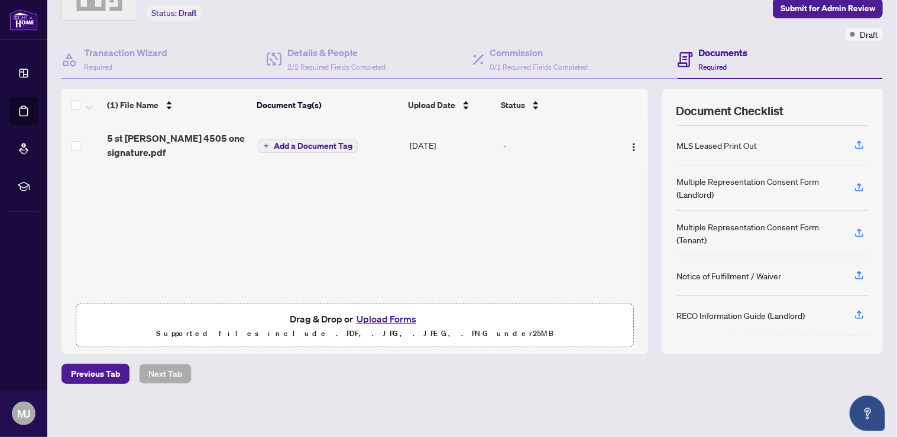
scroll to position [79, 0]
drag, startPoint x: 699, startPoint y: 238, endPoint x: 663, endPoint y: 224, distance: 38.8
click at [663, 224] on div "Document Checklist Agreement to Lease Confirmation of Cooperation MLS Leased Pr…" at bounding box center [772, 222] width 220 height 266
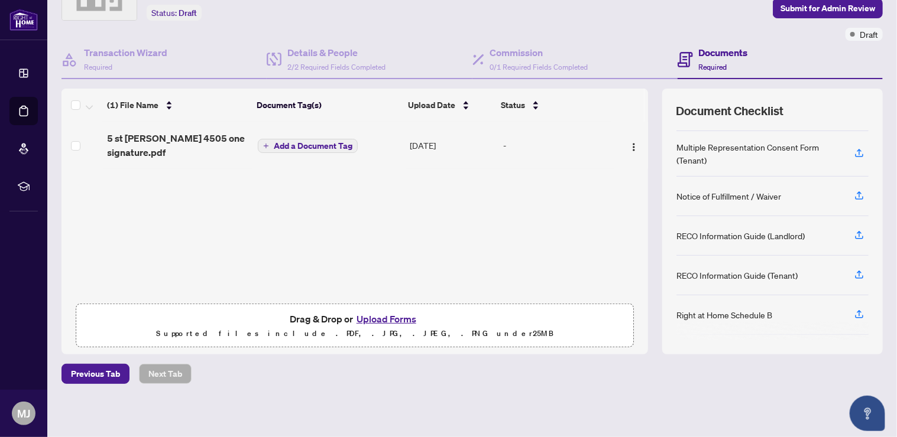
click at [395, 213] on div "(1) File Name Document Tag(s) Upload Date Status 5 st joseph 4505 one signature…" at bounding box center [354, 222] width 586 height 266
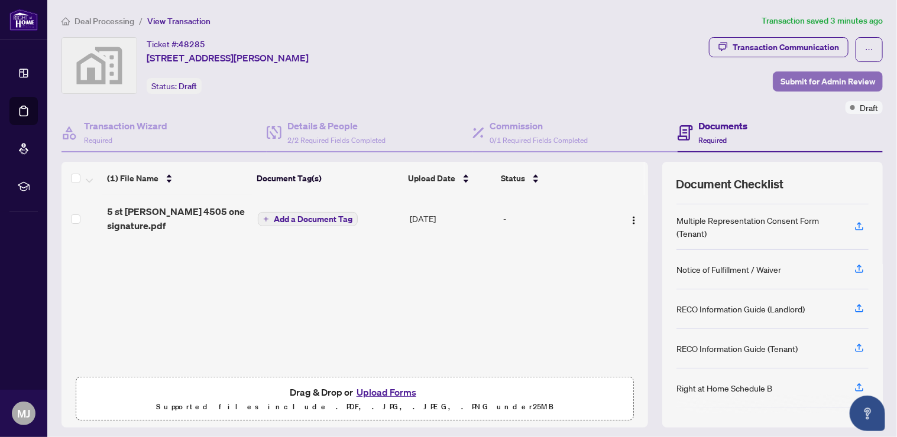
click at [808, 85] on span "Submit for Admin Review" at bounding box center [827, 81] width 95 height 19
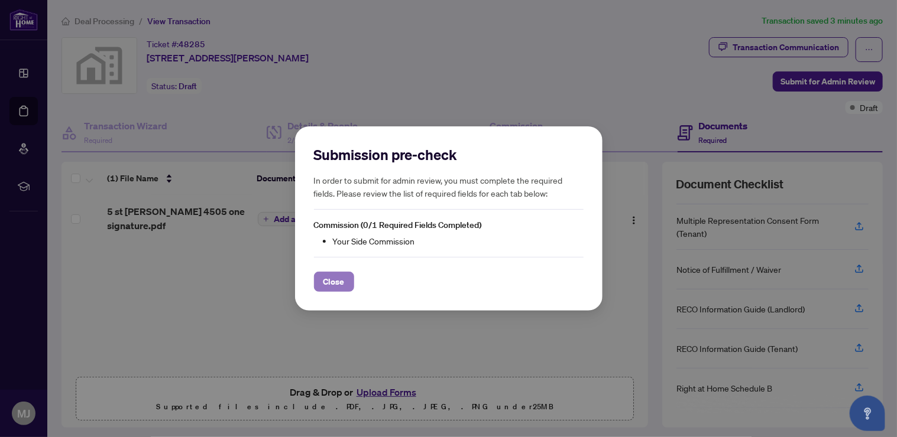
click at [341, 273] on span "Close" at bounding box center [333, 282] width 21 height 19
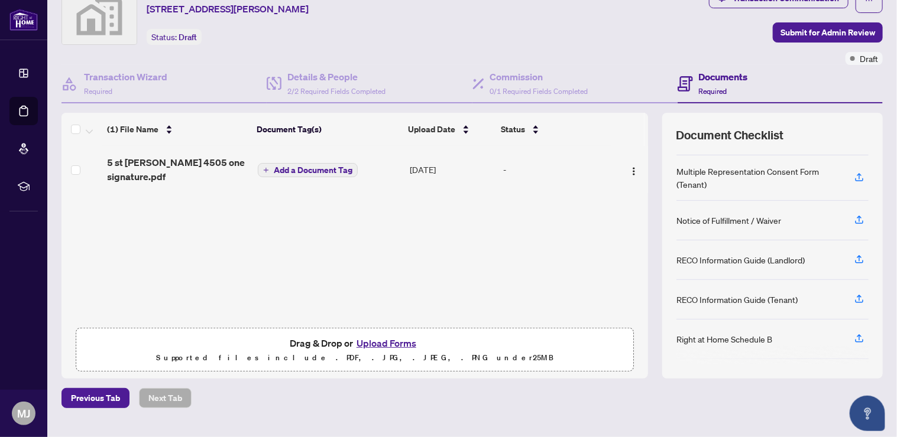
scroll to position [73, 0]
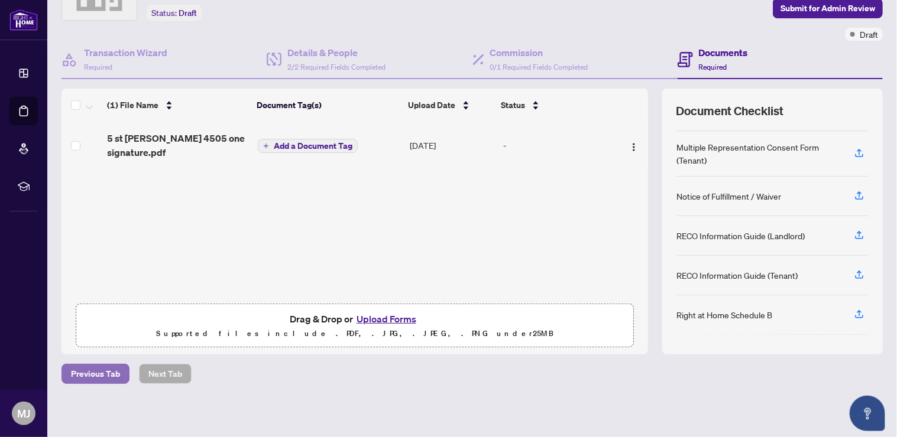
click at [108, 370] on span "Previous Tab" at bounding box center [95, 374] width 49 height 19
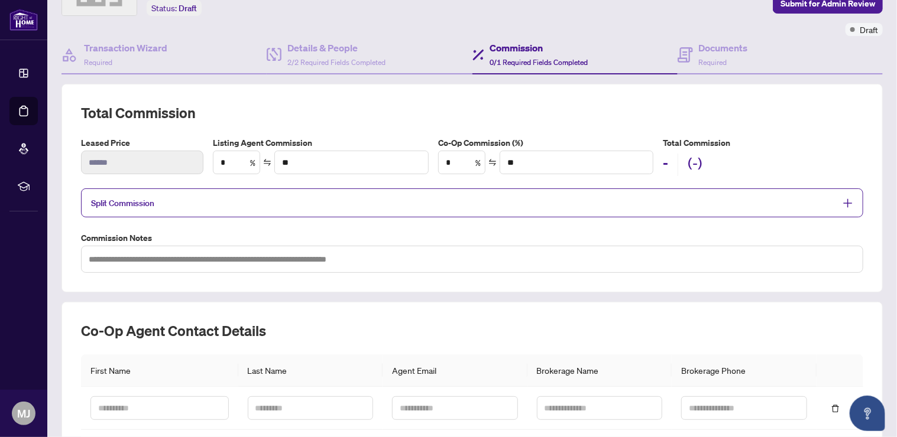
scroll to position [79, 0]
click at [293, 200] on span "Split Commission" at bounding box center [463, 203] width 744 height 14
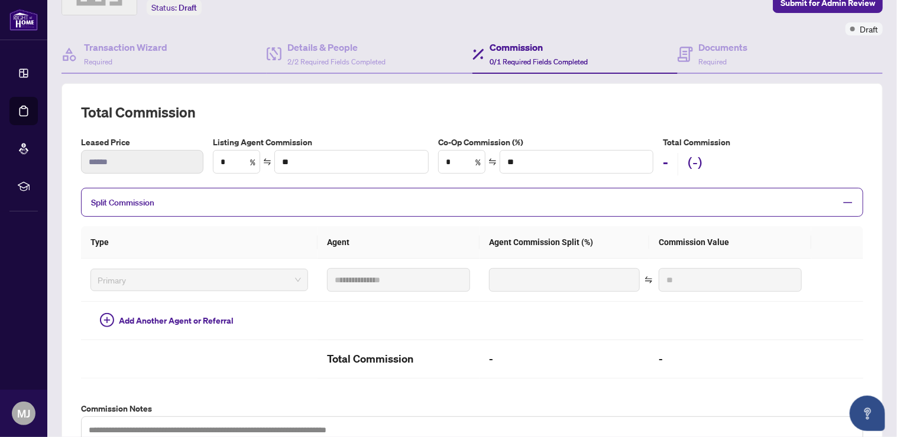
click at [289, 206] on span "Split Commission" at bounding box center [463, 203] width 744 height 14
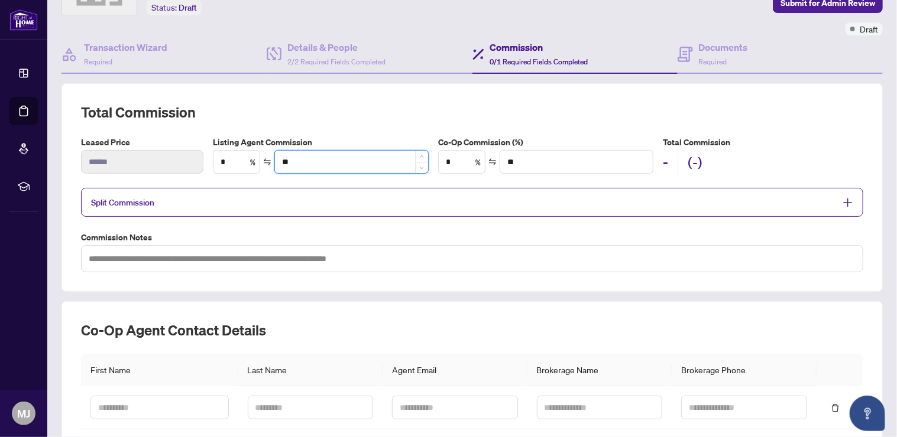
click at [325, 161] on input "**" at bounding box center [351, 162] width 153 height 22
type input "****"
type input "**"
type input "*"
type input "****"
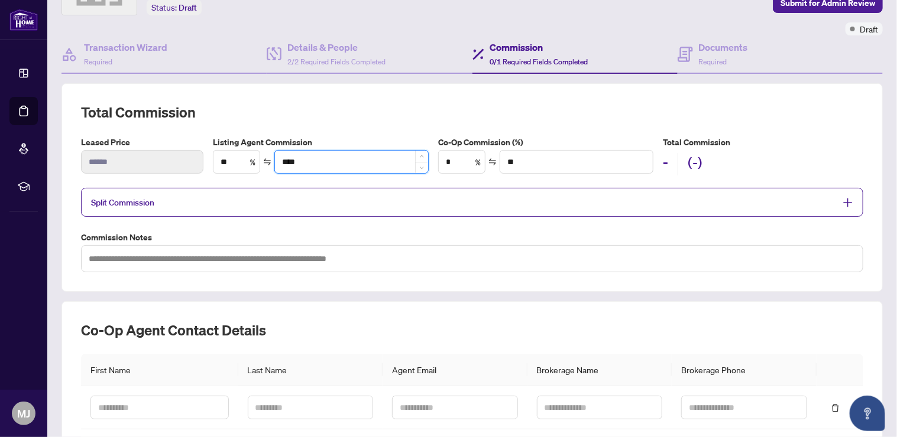
type input "***"
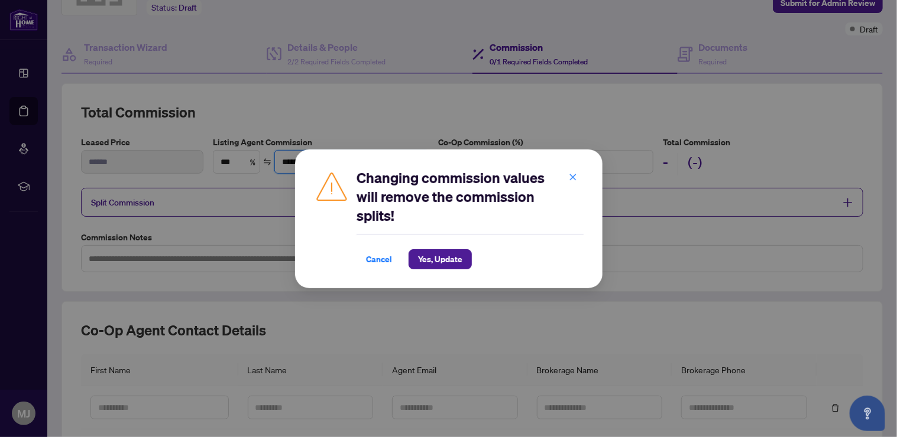
type input "******"
click at [445, 258] on span "Yes, Update" at bounding box center [440, 259] width 44 height 19
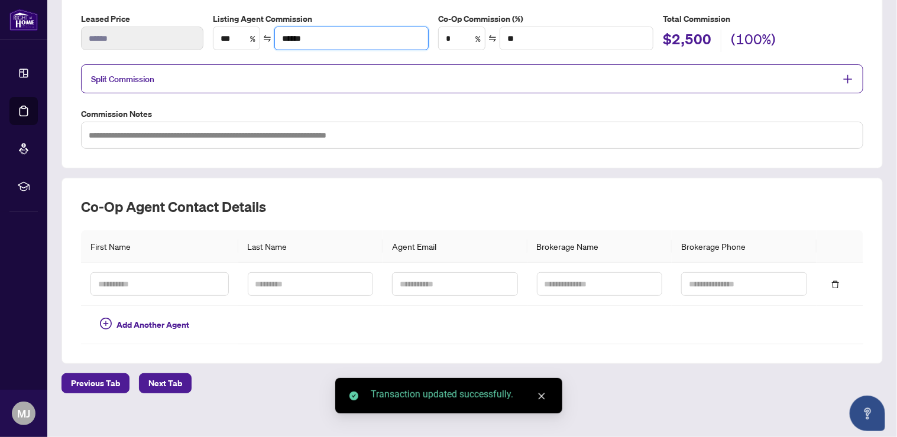
scroll to position [209, 0]
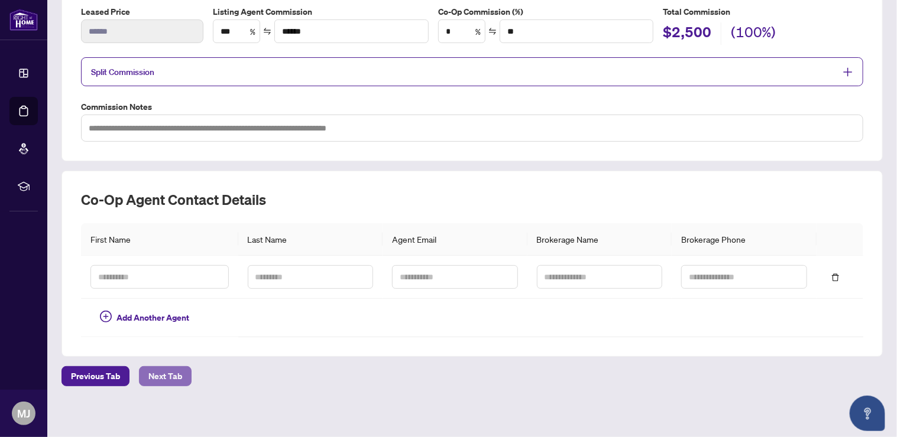
click at [163, 374] on span "Next Tab" at bounding box center [165, 376] width 34 height 19
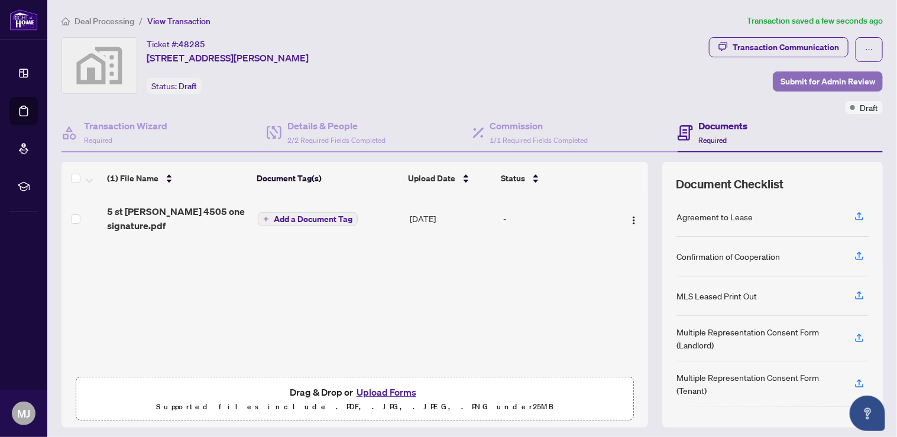
click at [809, 76] on span "Submit for Admin Review" at bounding box center [827, 81] width 95 height 19
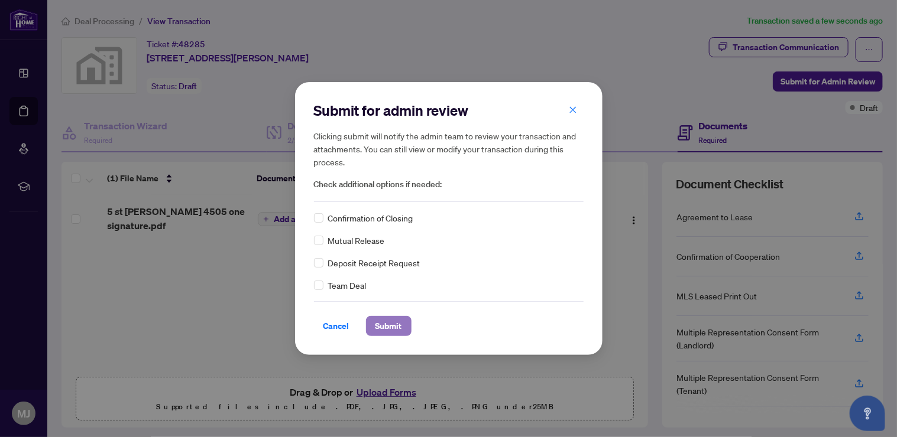
click at [395, 322] on span "Submit" at bounding box center [388, 326] width 27 height 19
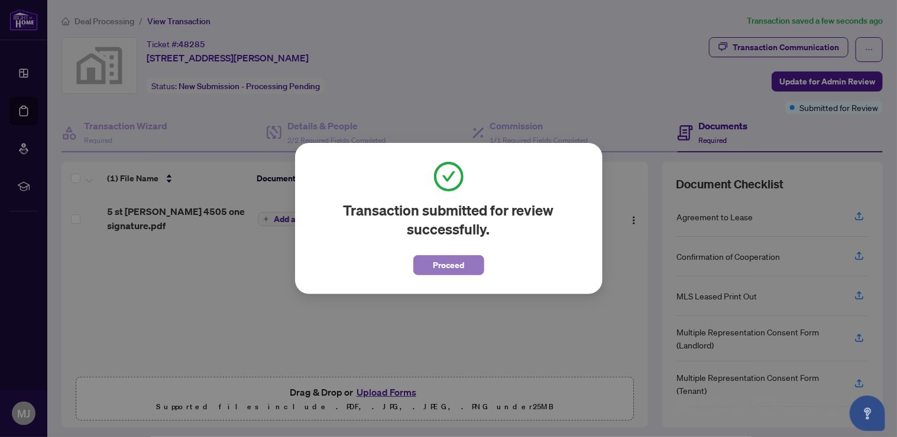
click at [433, 262] on span "Proceed" at bounding box center [448, 265] width 31 height 19
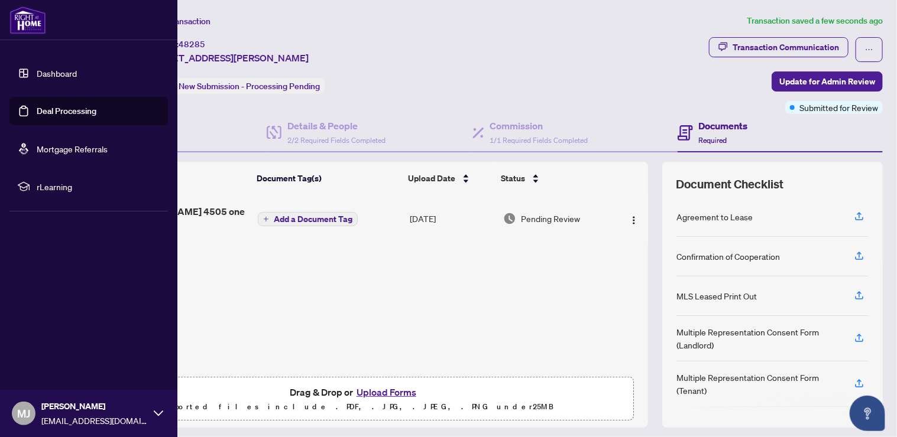
click at [54, 184] on span "rLearning" at bounding box center [98, 186] width 123 height 13
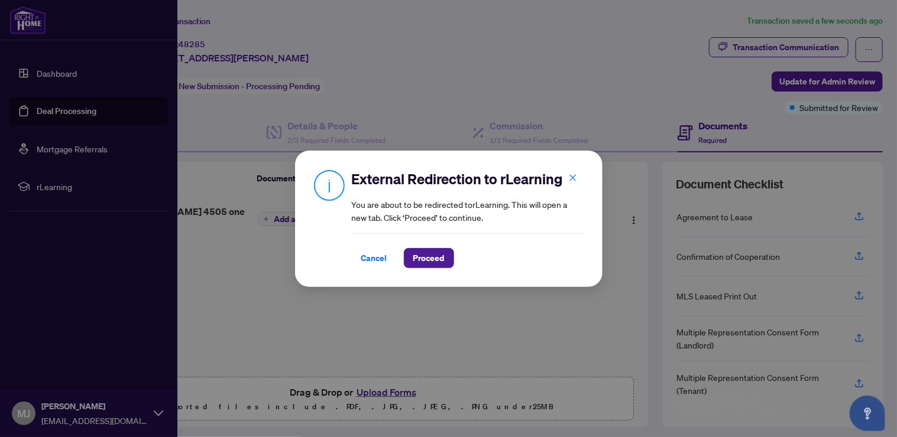
click at [457, 271] on div "External Redirection to rLearning You are about to be redirected to rLearning .…" at bounding box center [448, 219] width 307 height 137
click at [437, 267] on button "Proceed" at bounding box center [429, 258] width 50 height 20
